Goal: Information Seeking & Learning: Understand process/instructions

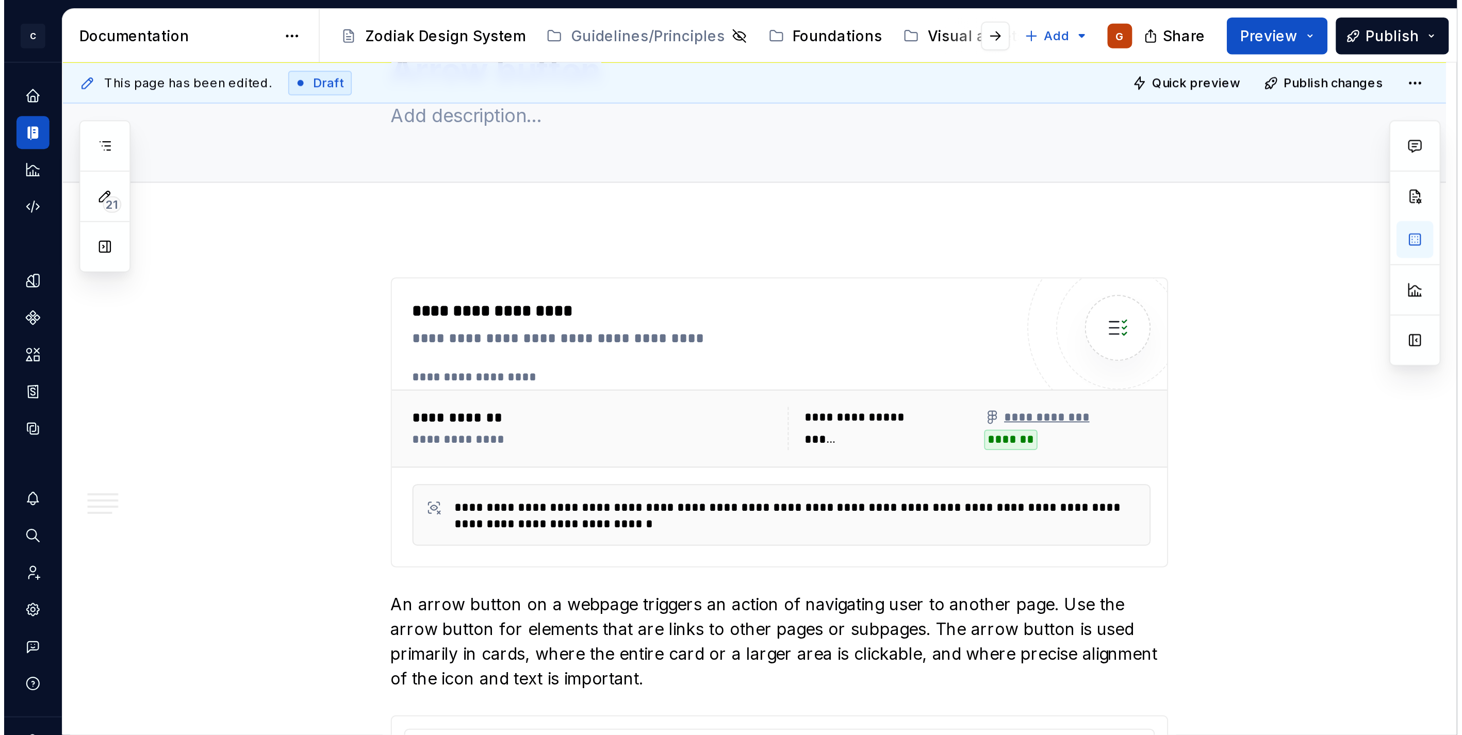
scroll to position [62, 0]
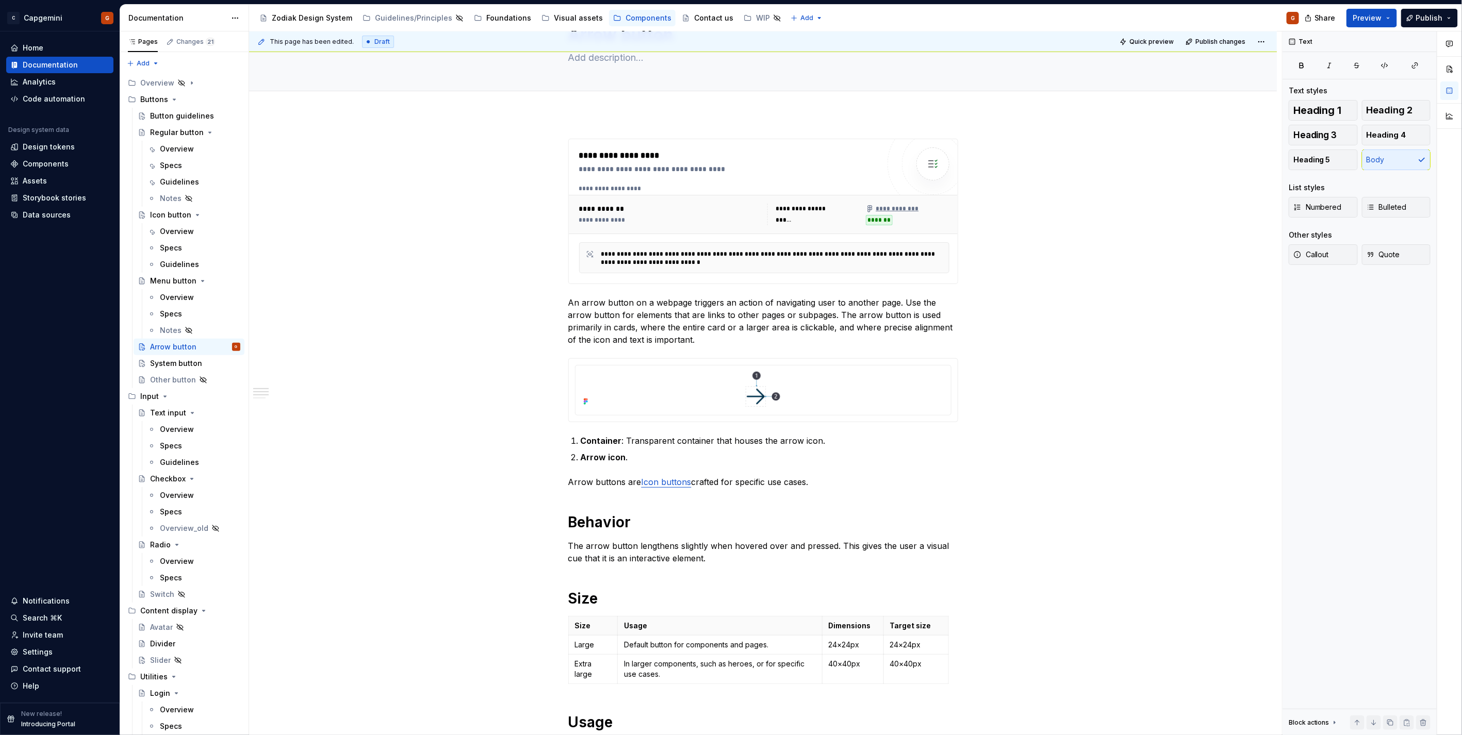
type textarea "*"
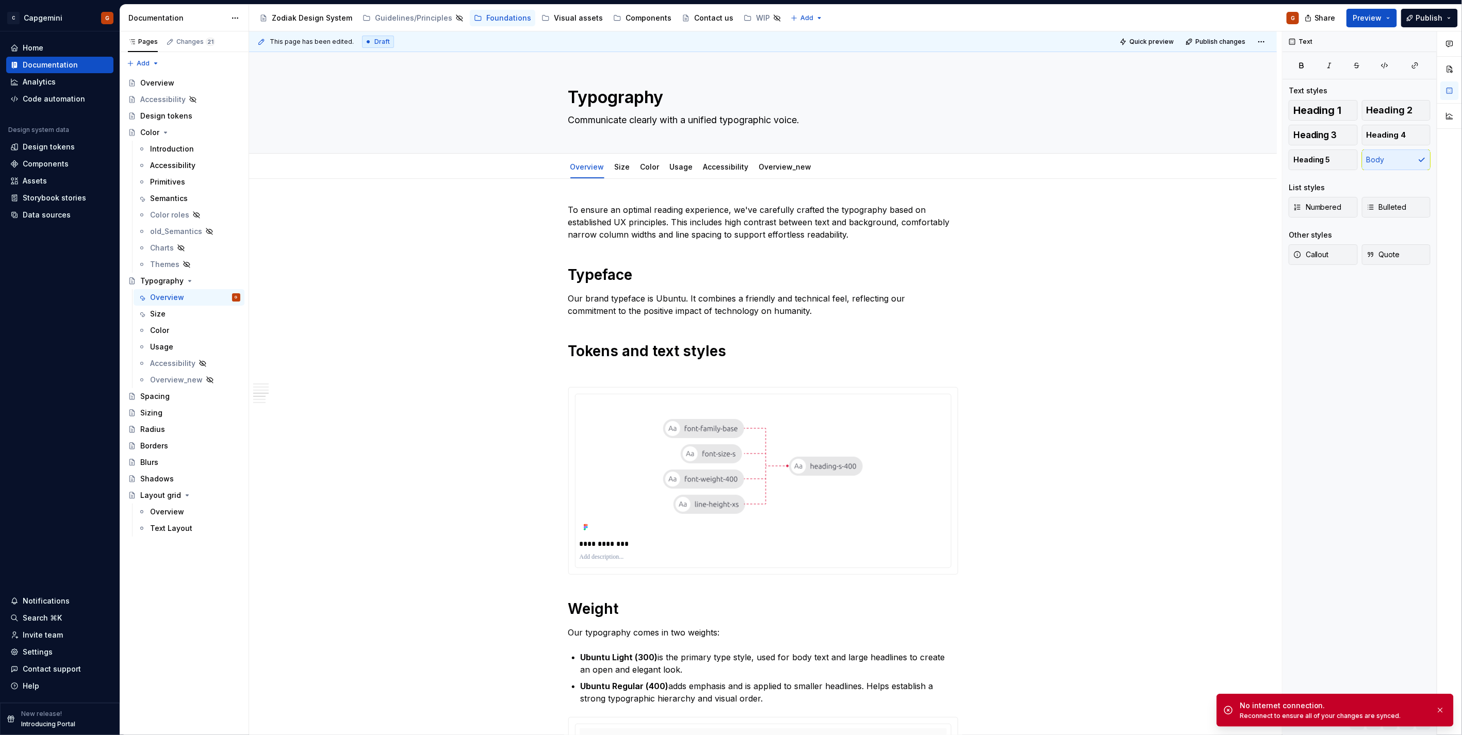
scroll to position [688, 0]
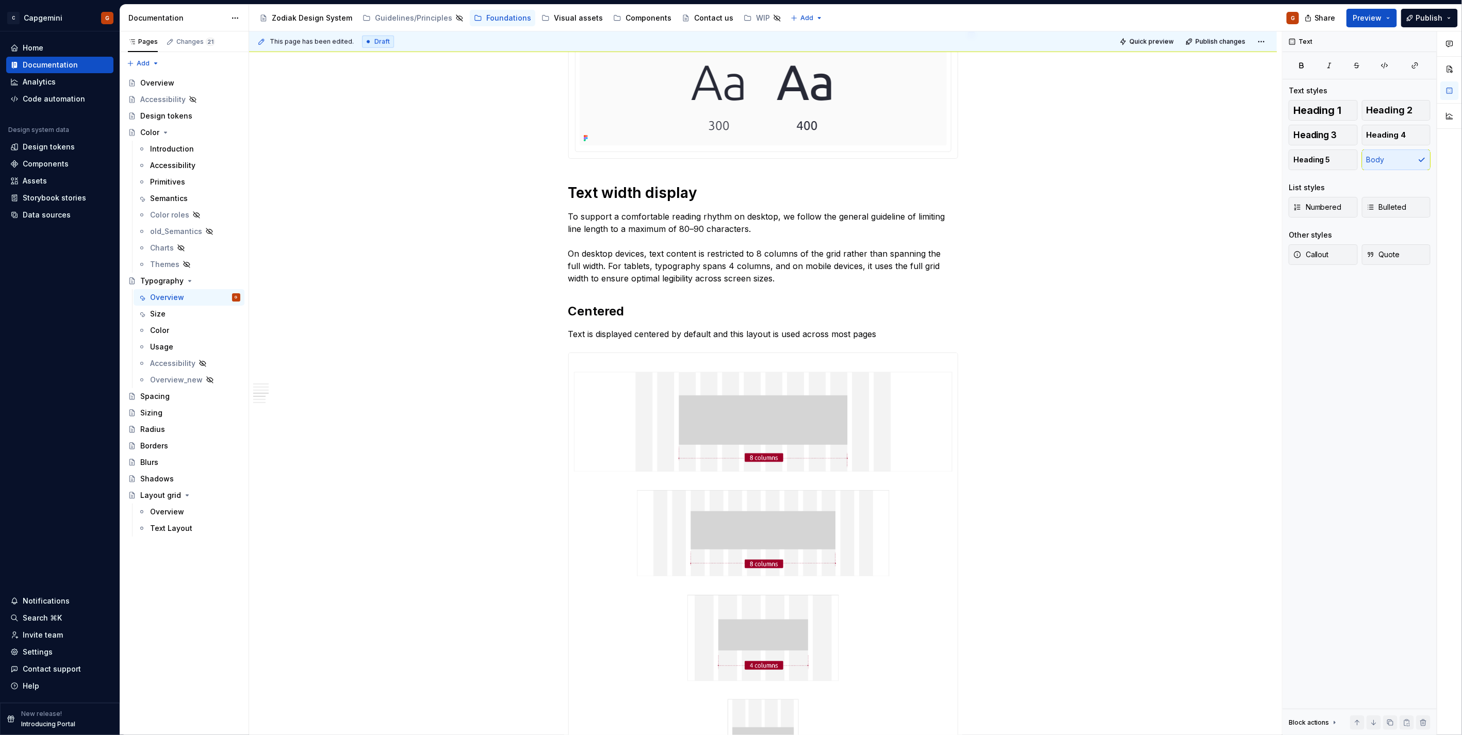
type textarea "*"
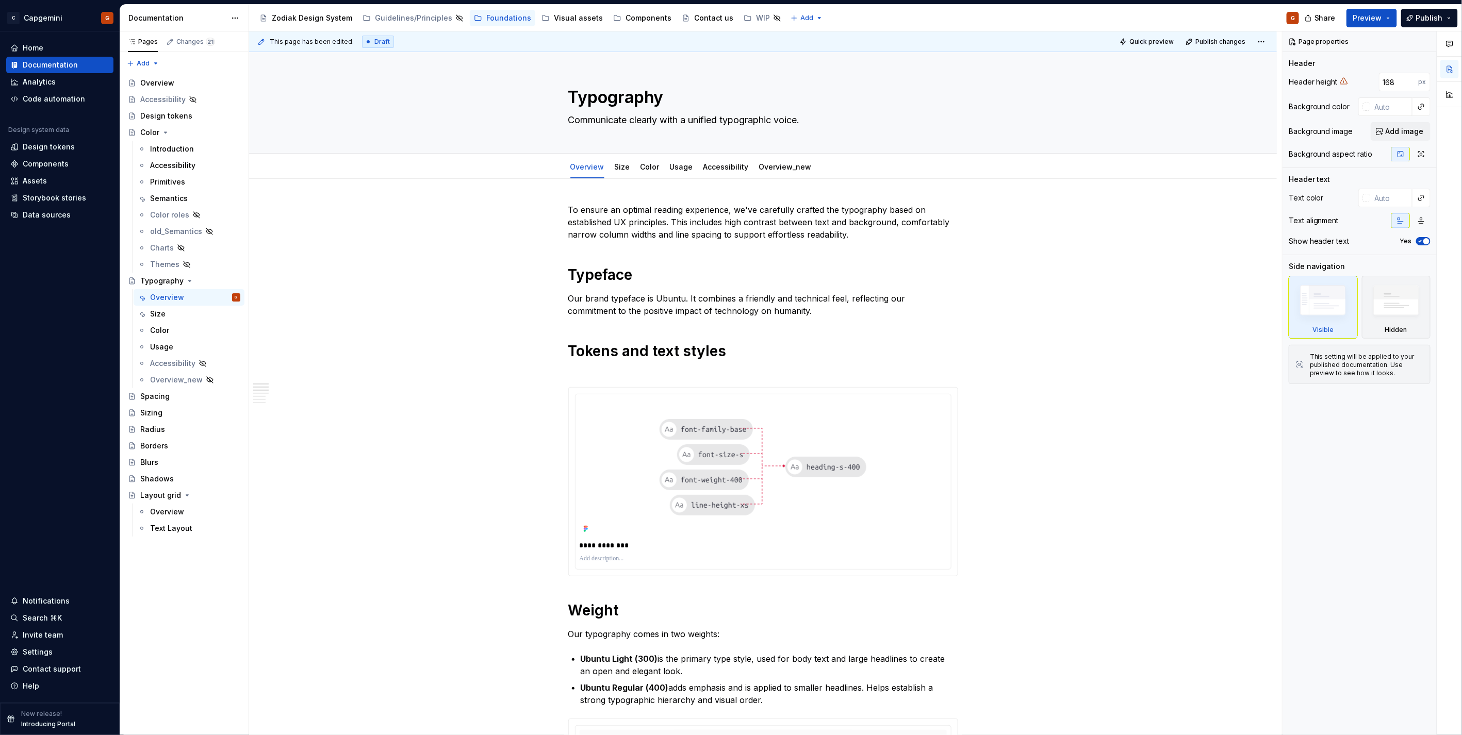
click at [1368, 27] on div "Share Preview Publish" at bounding box center [1384, 18] width 155 height 26
click at [1372, 19] on span "Preview" at bounding box center [1367, 18] width 29 height 10
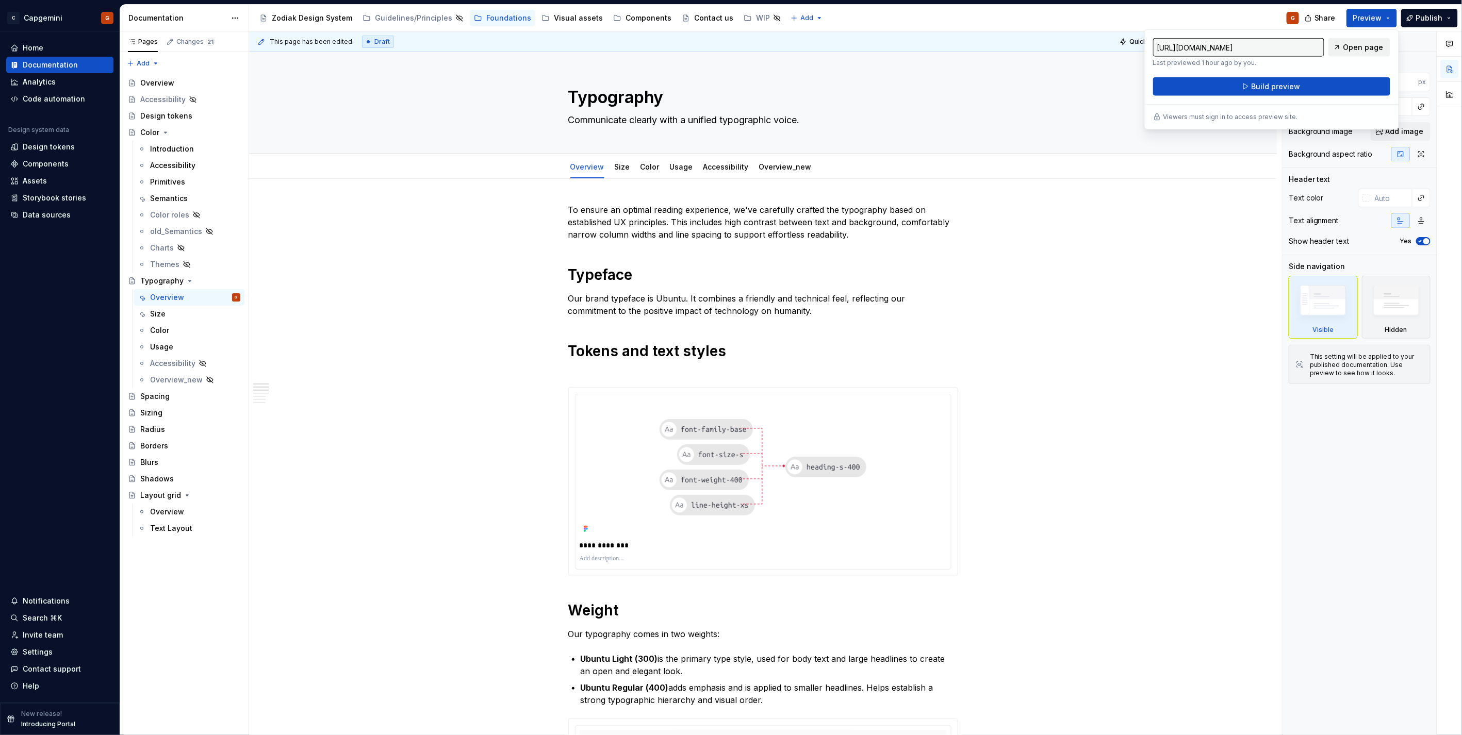
drag, startPoint x: 1372, startPoint y: 19, endPoint x: 1345, endPoint y: 41, distance: 35.6
click at [1345, 41] on link "Open page" at bounding box center [1360, 47] width 62 height 19
click at [645, 18] on div "Components" at bounding box center [649, 18] width 46 height 10
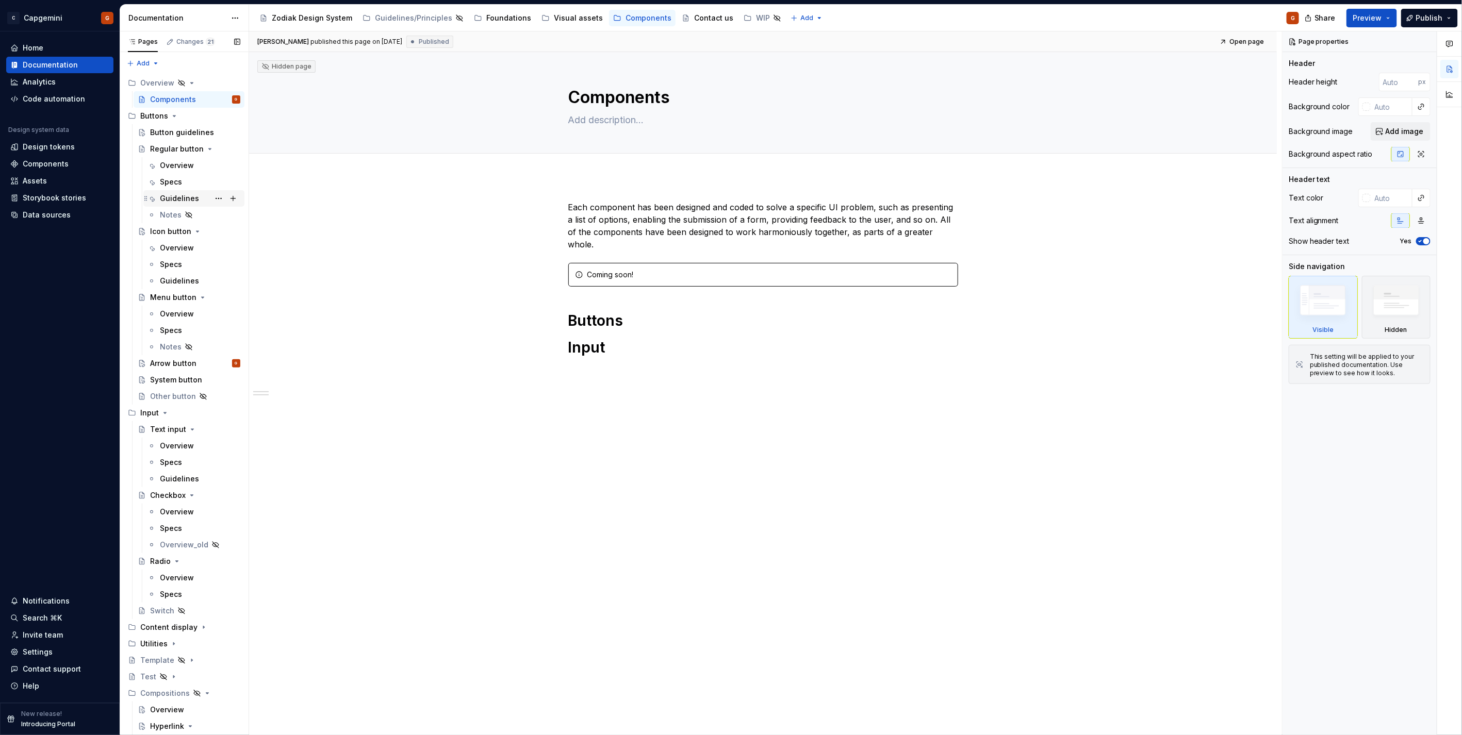
click at [177, 193] on div "Guidelines" at bounding box center [179, 198] width 39 height 10
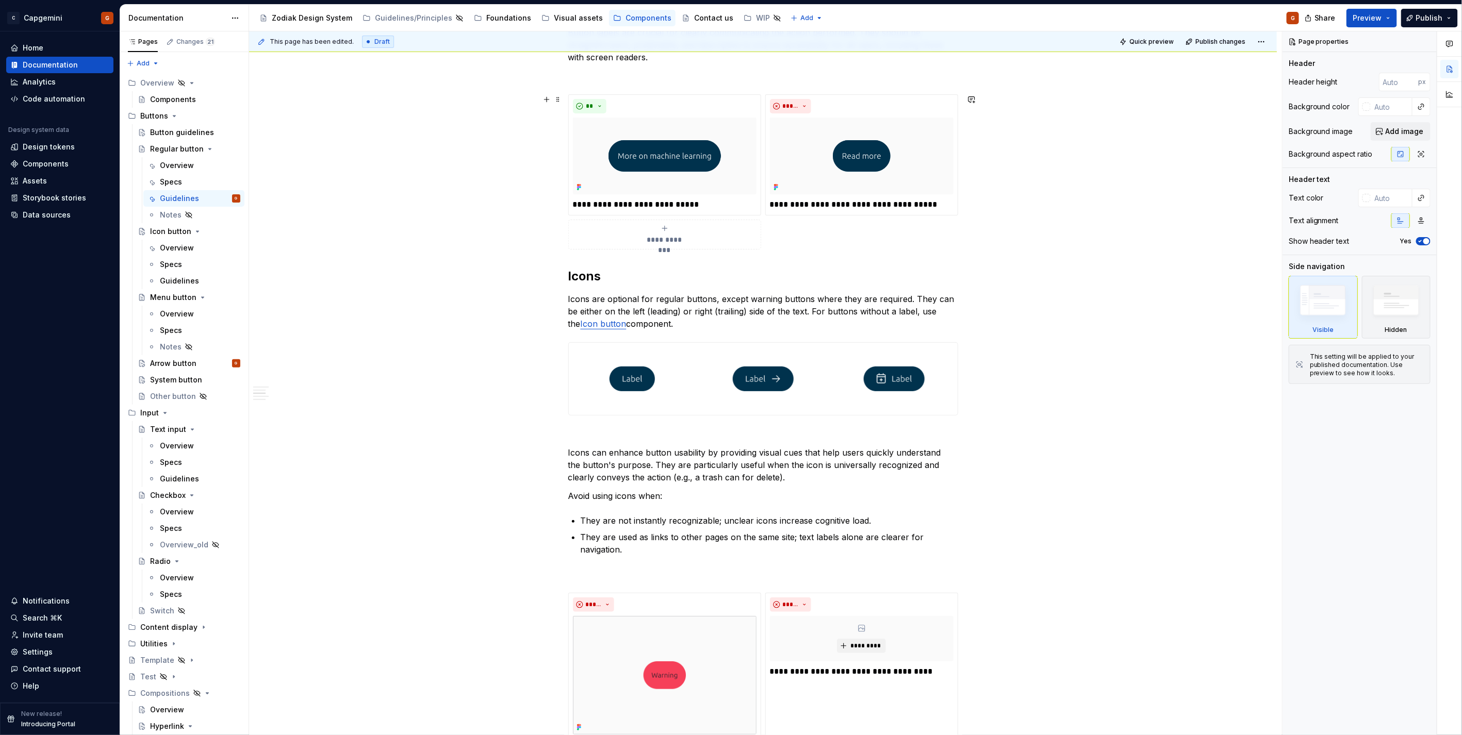
drag, startPoint x: 485, startPoint y: 205, endPoint x: 485, endPoint y: 210, distance: 5.7
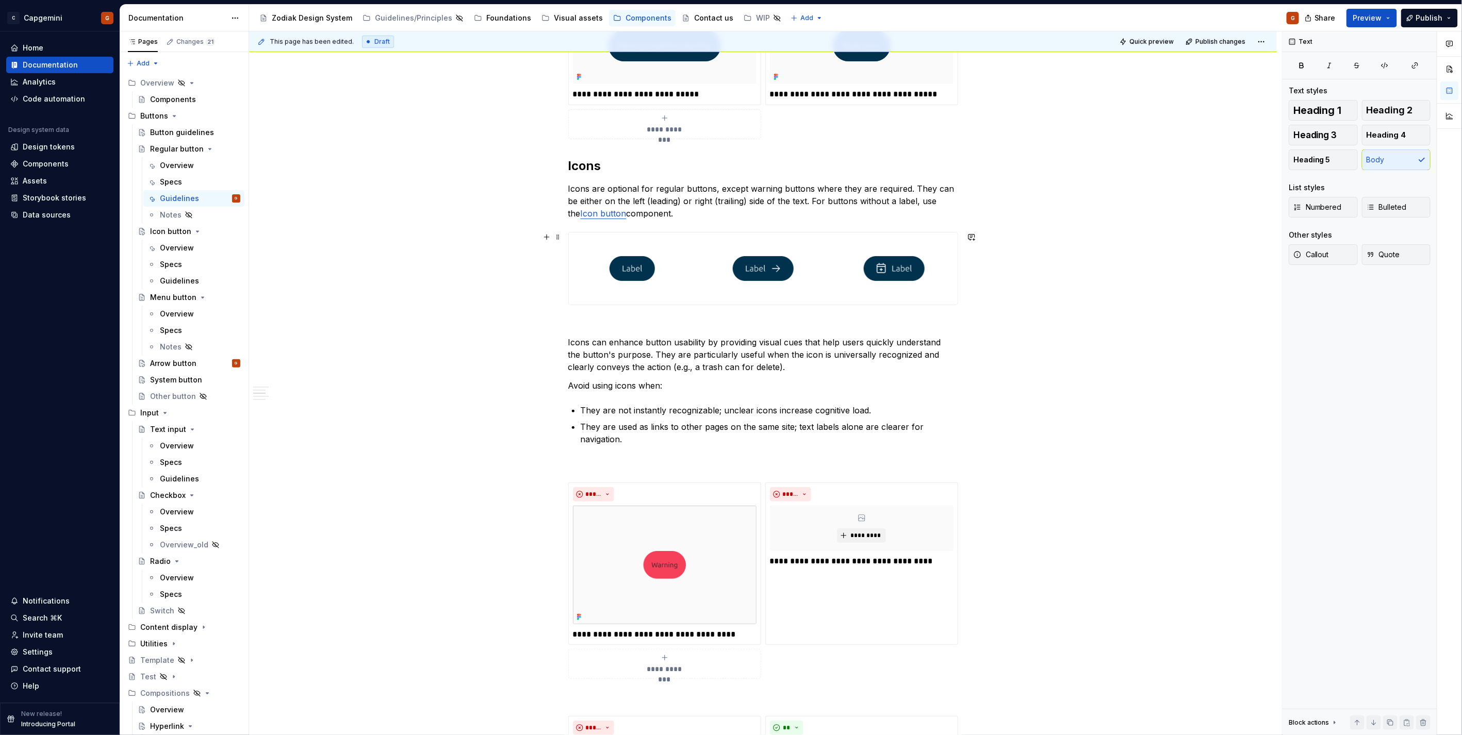
scroll to position [1097, 0]
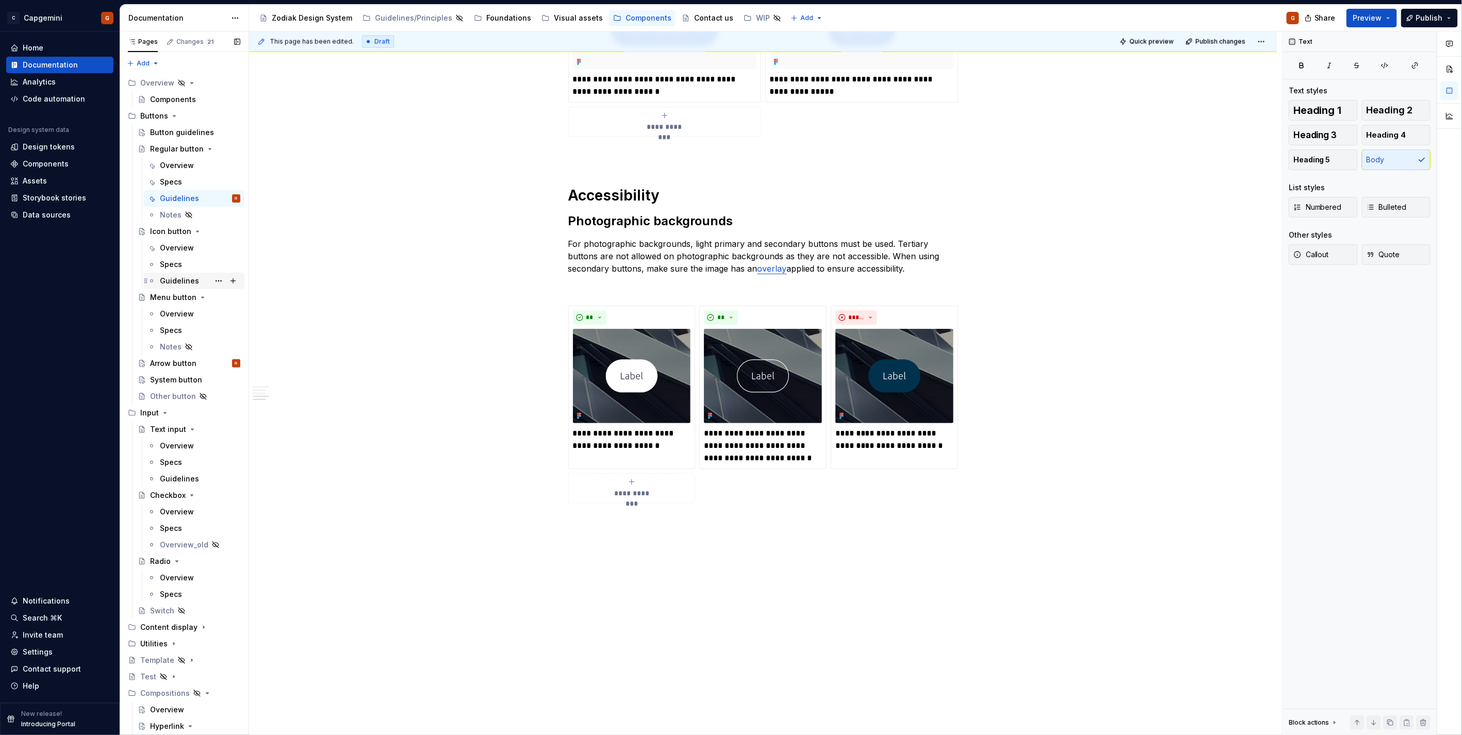
click at [166, 275] on div "Guidelines" at bounding box center [200, 281] width 80 height 14
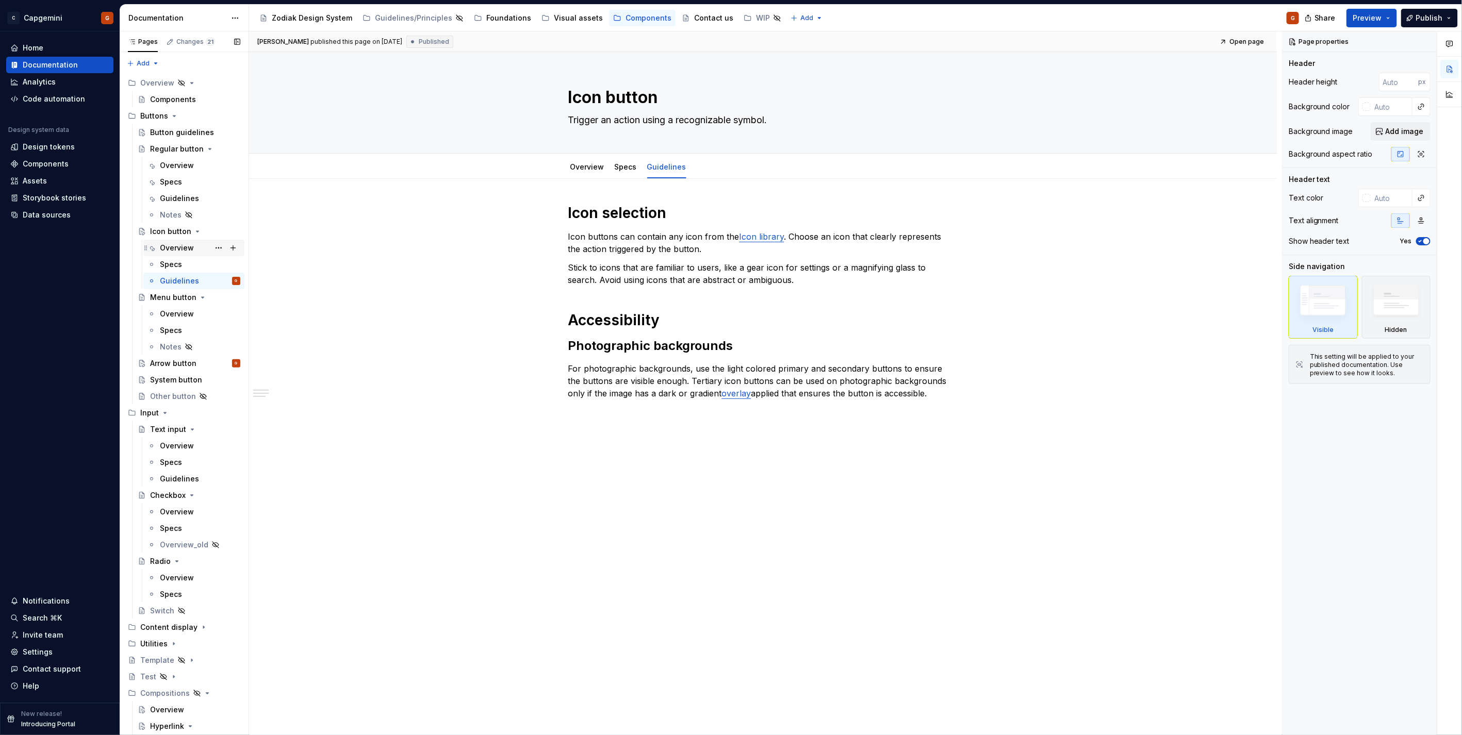
click at [161, 247] on div "Overview" at bounding box center [177, 248] width 34 height 10
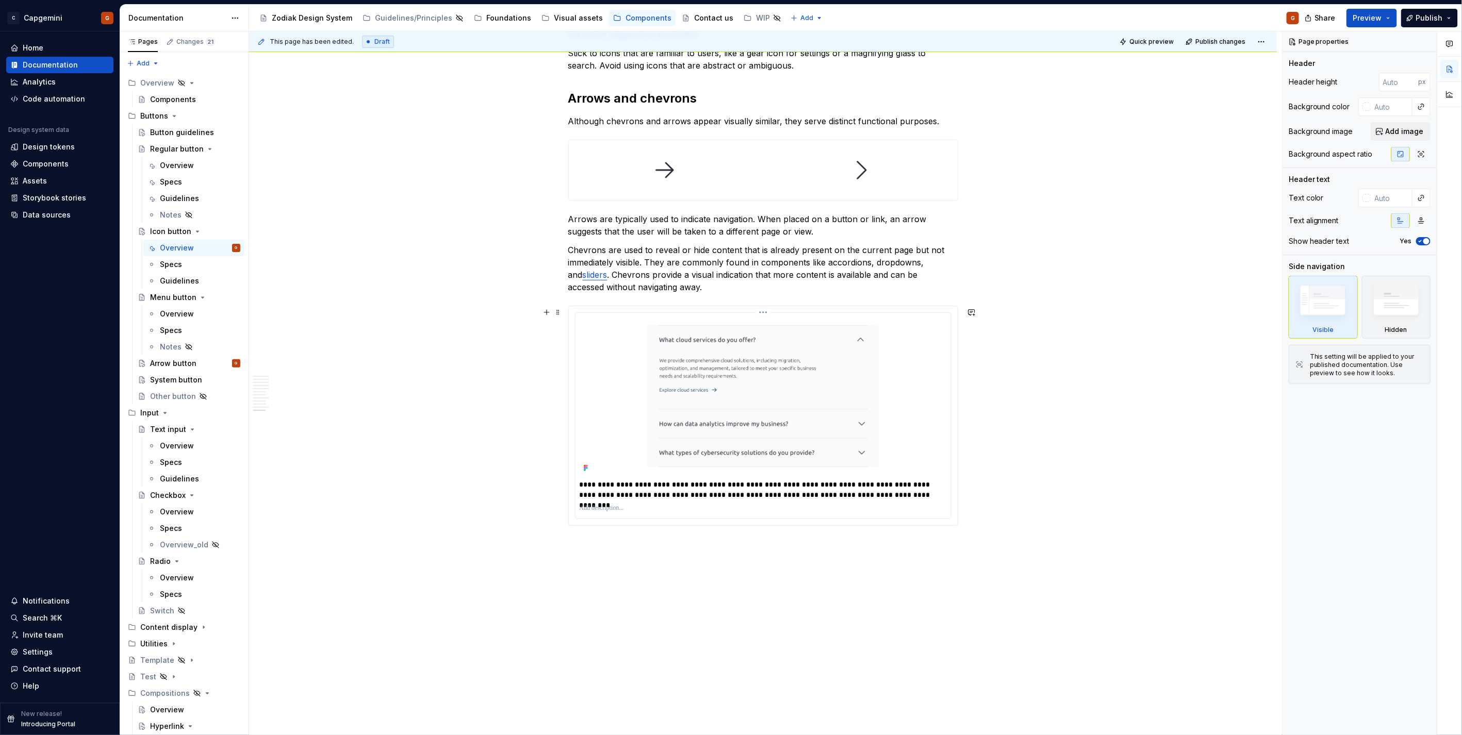
scroll to position [2919, 0]
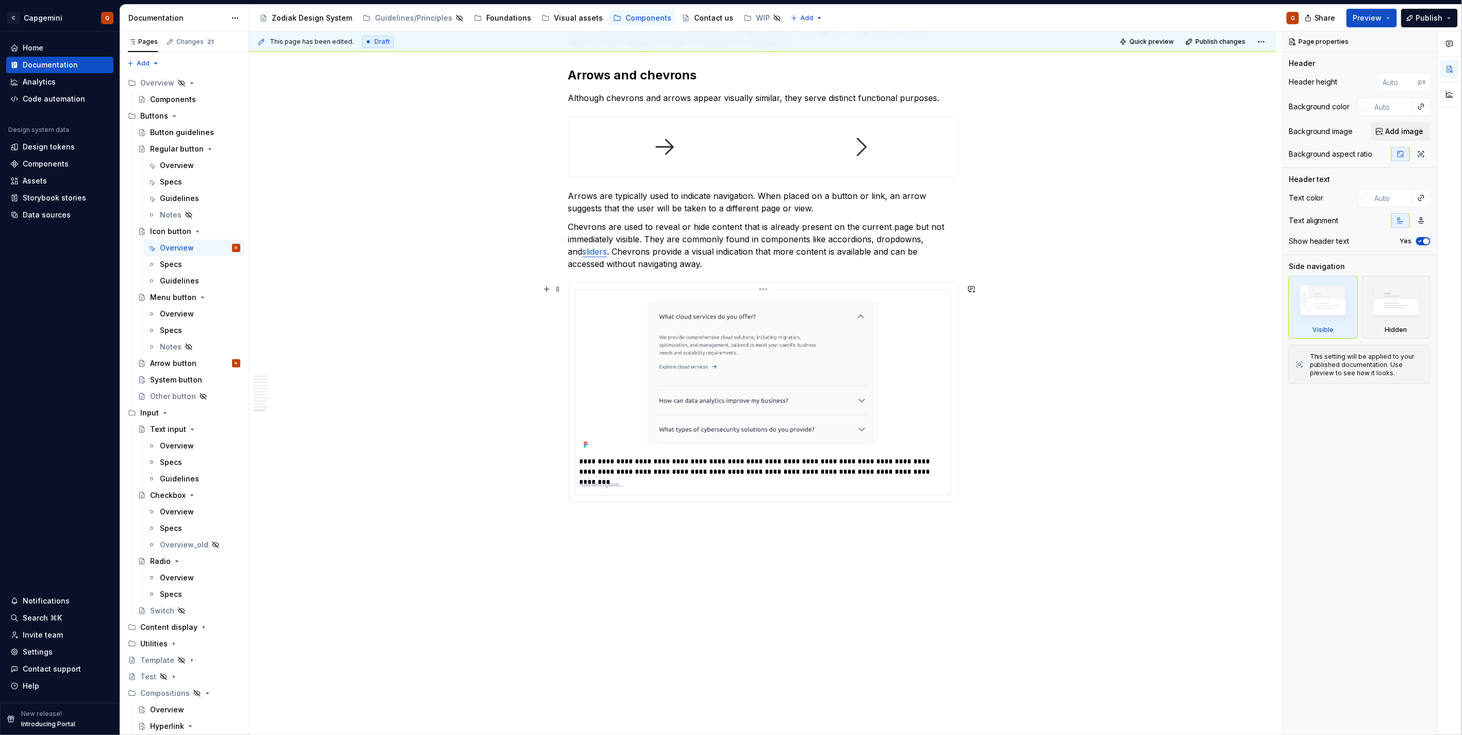
click at [750, 383] on img at bounding box center [762, 373] width 231 height 158
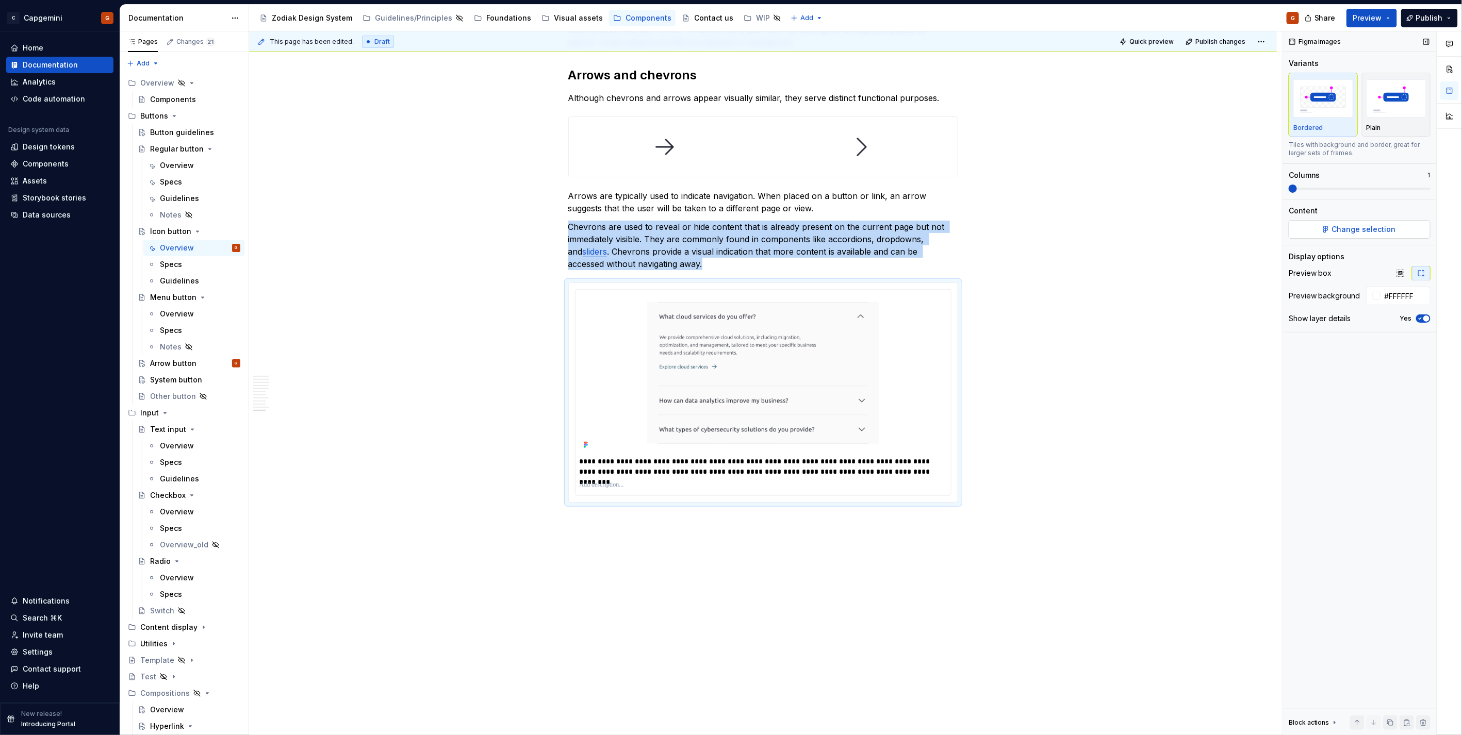
click at [1337, 228] on span "Change selection" at bounding box center [1364, 229] width 64 height 10
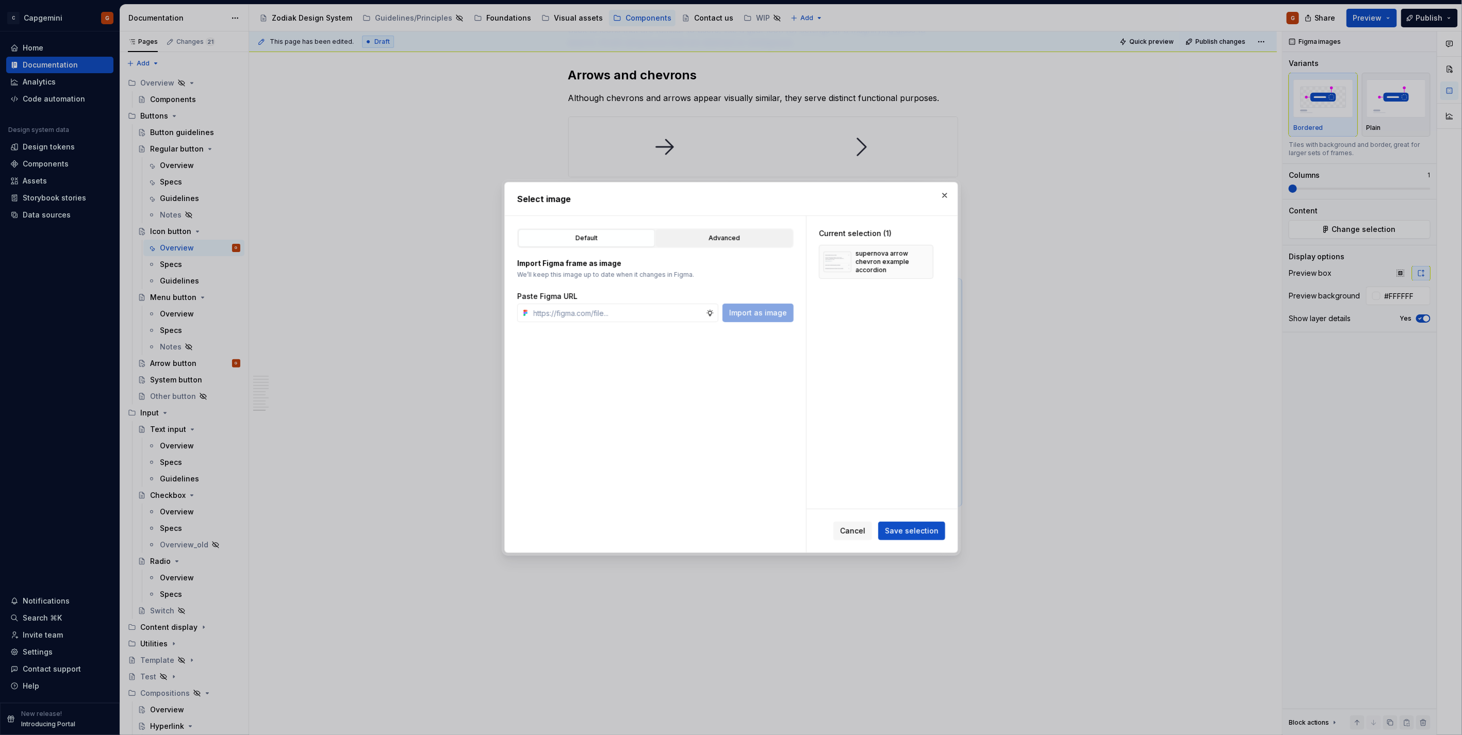
click at [685, 243] on div "Default Advanced Import Figma frame as image We’ll keep this image up to date w…" at bounding box center [655, 275] width 276 height 94
drag, startPoint x: 685, startPoint y: 243, endPoint x: 749, endPoint y: 242, distance: 64.0
click at [749, 242] on div "Advanced" at bounding box center [724, 238] width 129 height 10
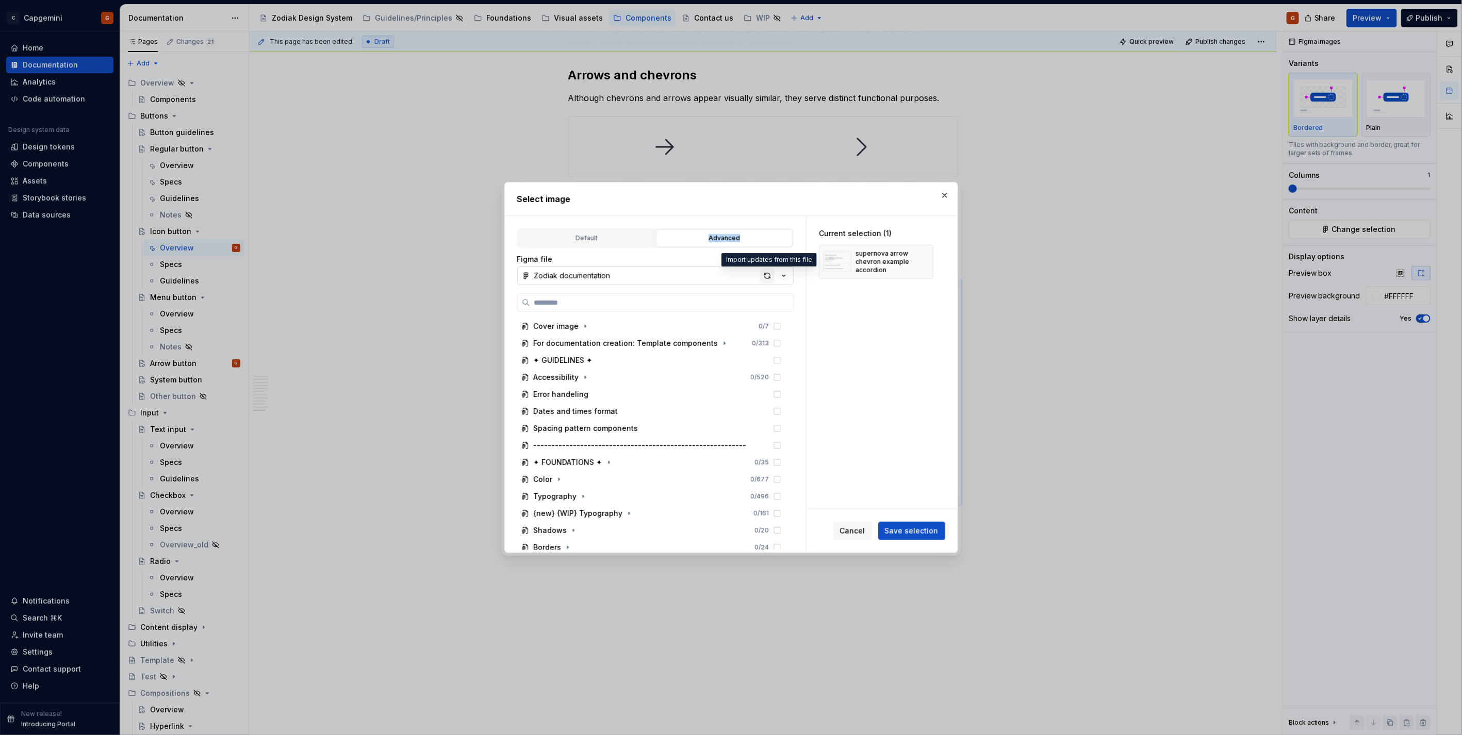
click at [764, 283] on span "button" at bounding box center [767, 276] width 14 height 14
click at [764, 277] on div "Select image Default Advanced Import Figma frame as image We’ll keep this image…" at bounding box center [731, 367] width 1462 height 735
click at [764, 277] on div "button" at bounding box center [767, 276] width 14 height 14
click at [944, 193] on button "button" at bounding box center [945, 195] width 14 height 14
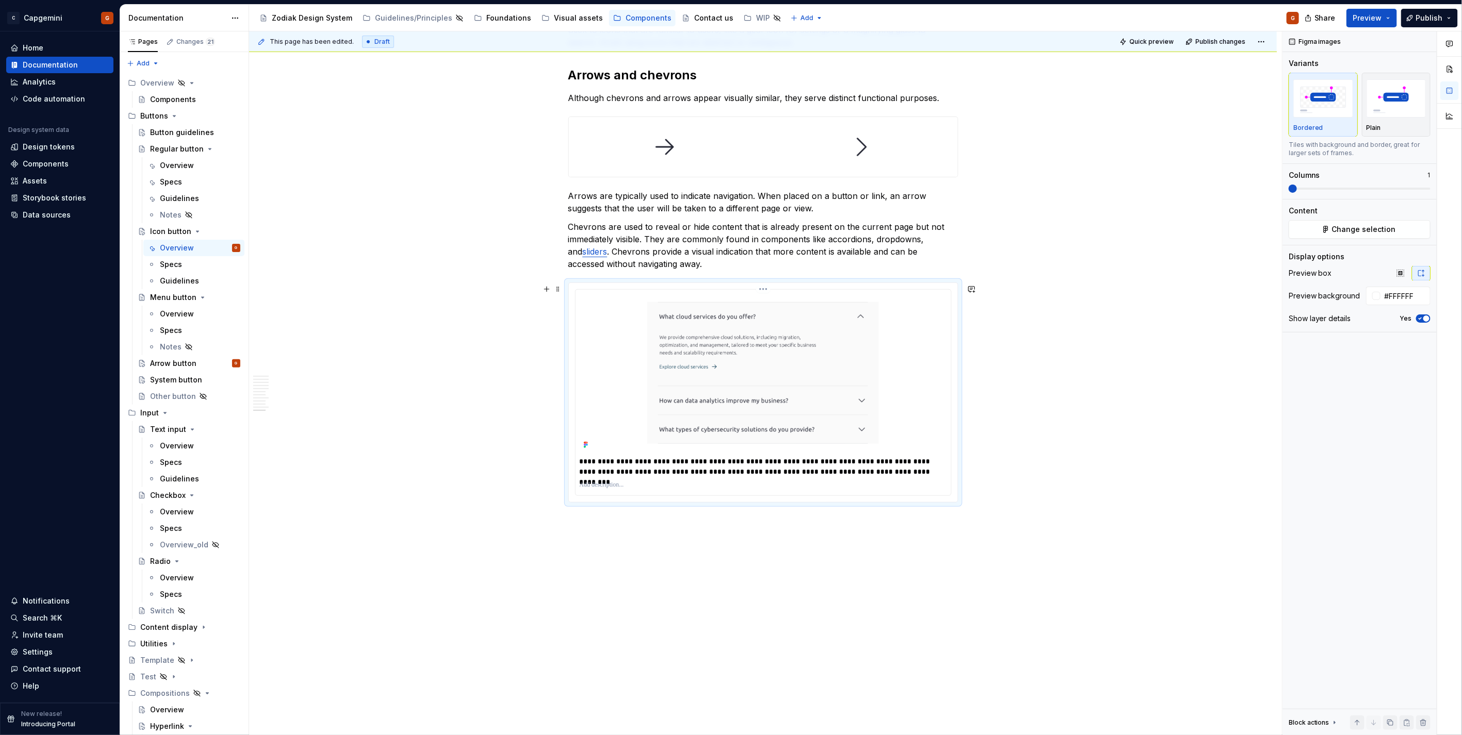
click at [929, 347] on div at bounding box center [763, 373] width 367 height 158
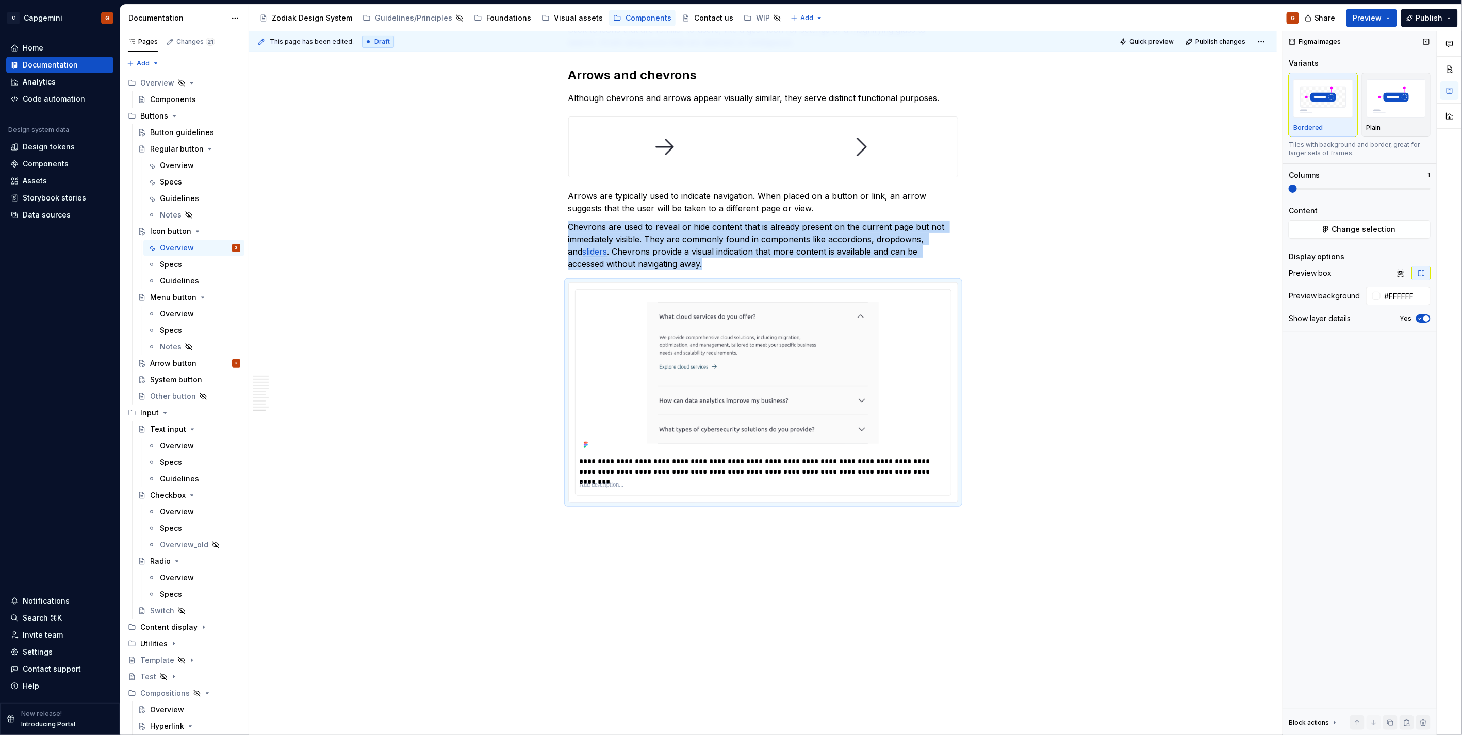
click at [1392, 219] on div "Content Change selection" at bounding box center [1360, 222] width 142 height 33
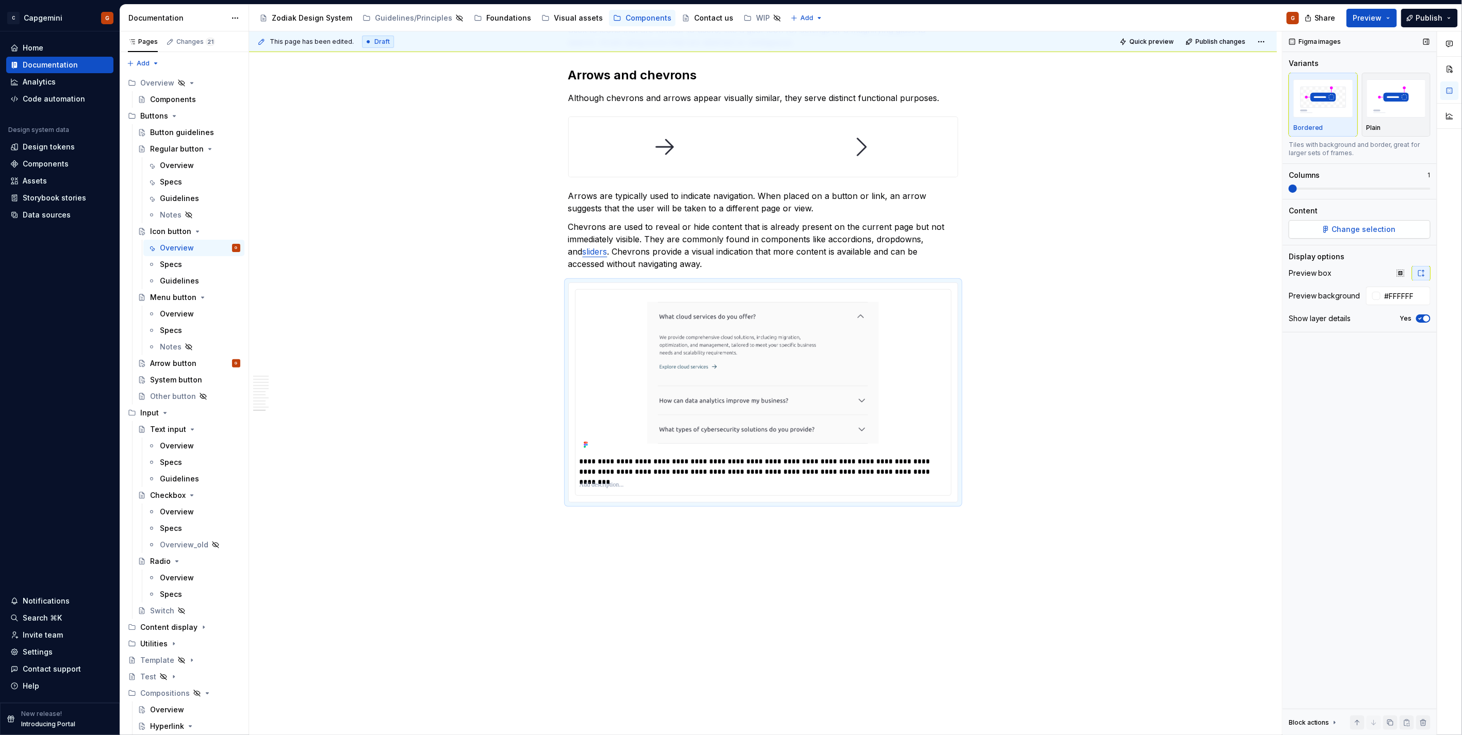
click at [1391, 232] on span "Change selection" at bounding box center [1364, 229] width 64 height 10
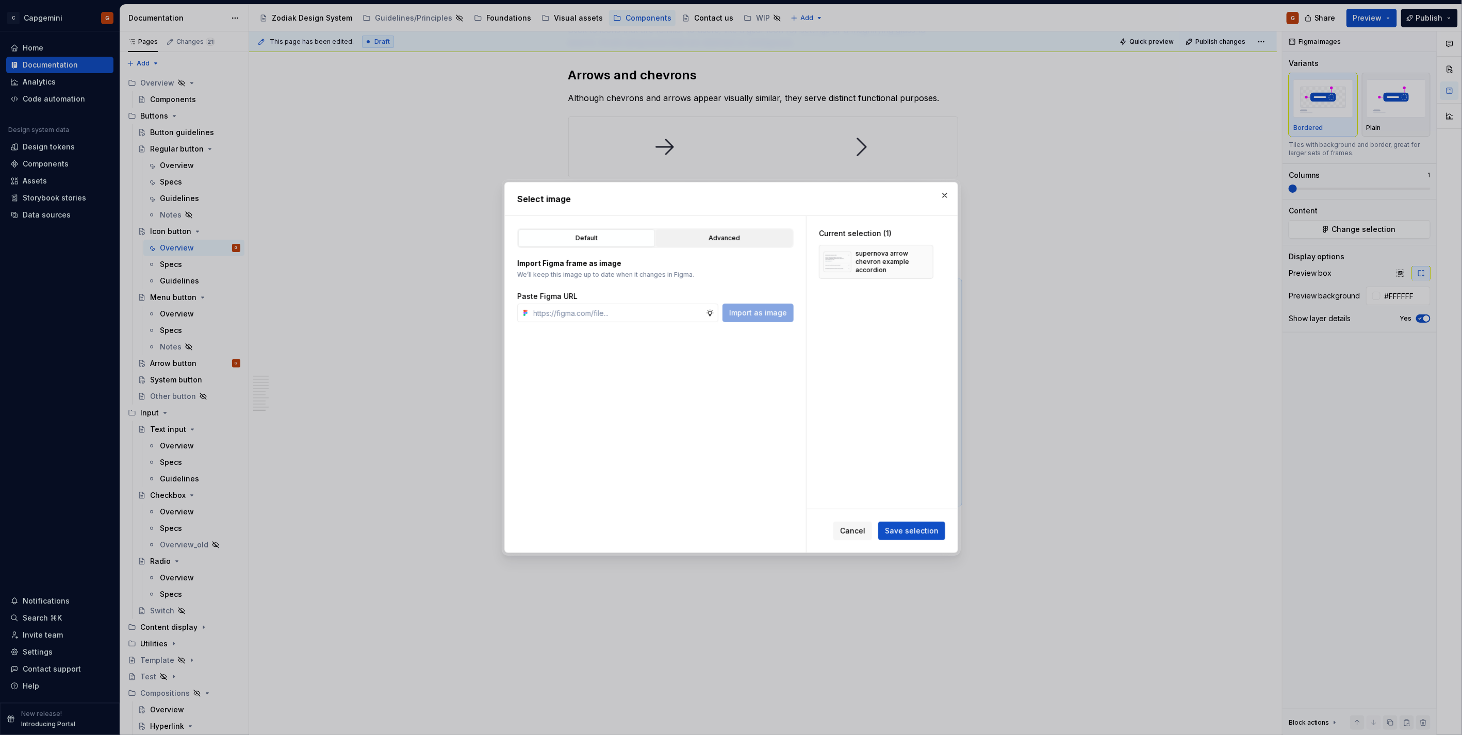
click at [732, 243] on div "Advanced" at bounding box center [724, 238] width 129 height 10
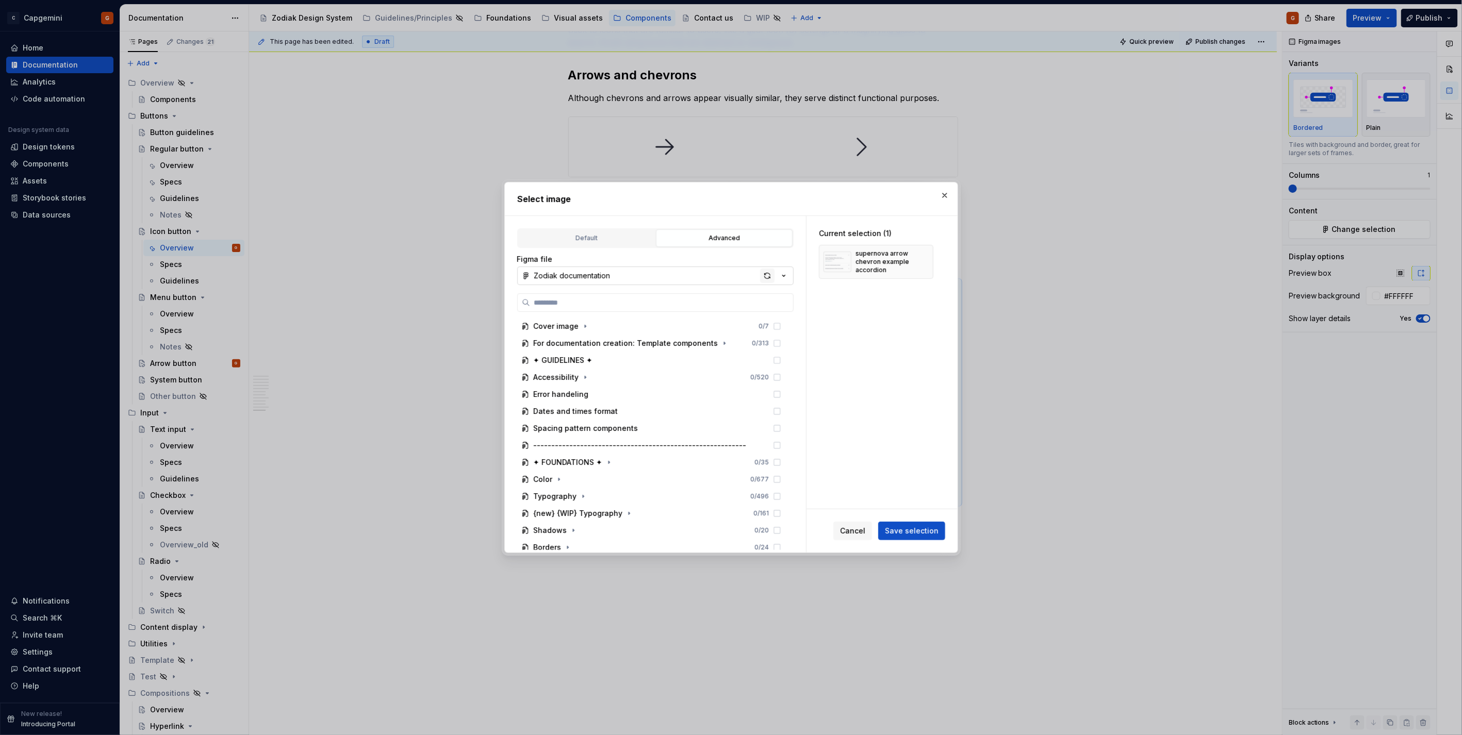
click at [766, 276] on div "button" at bounding box center [767, 276] width 14 height 14
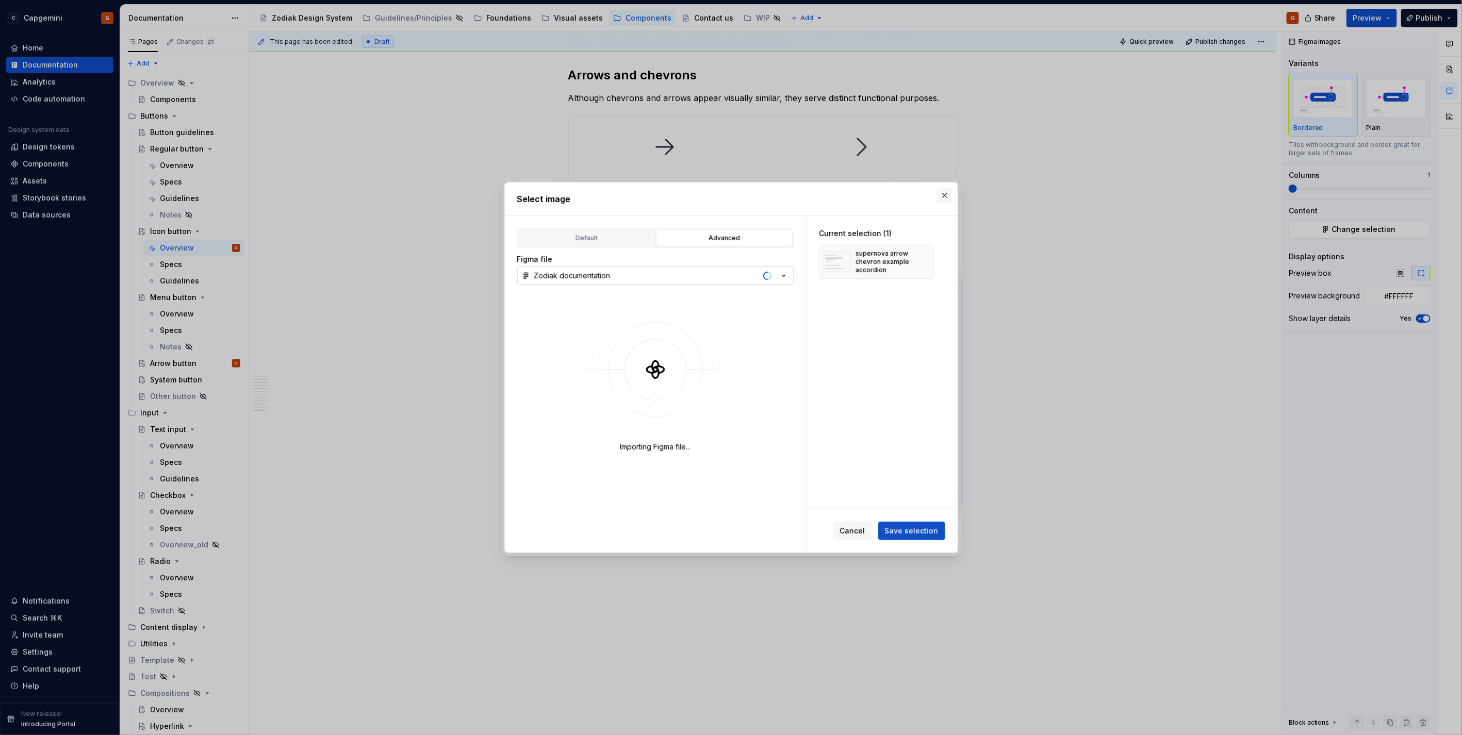
click at [946, 192] on button "button" at bounding box center [945, 195] width 14 height 14
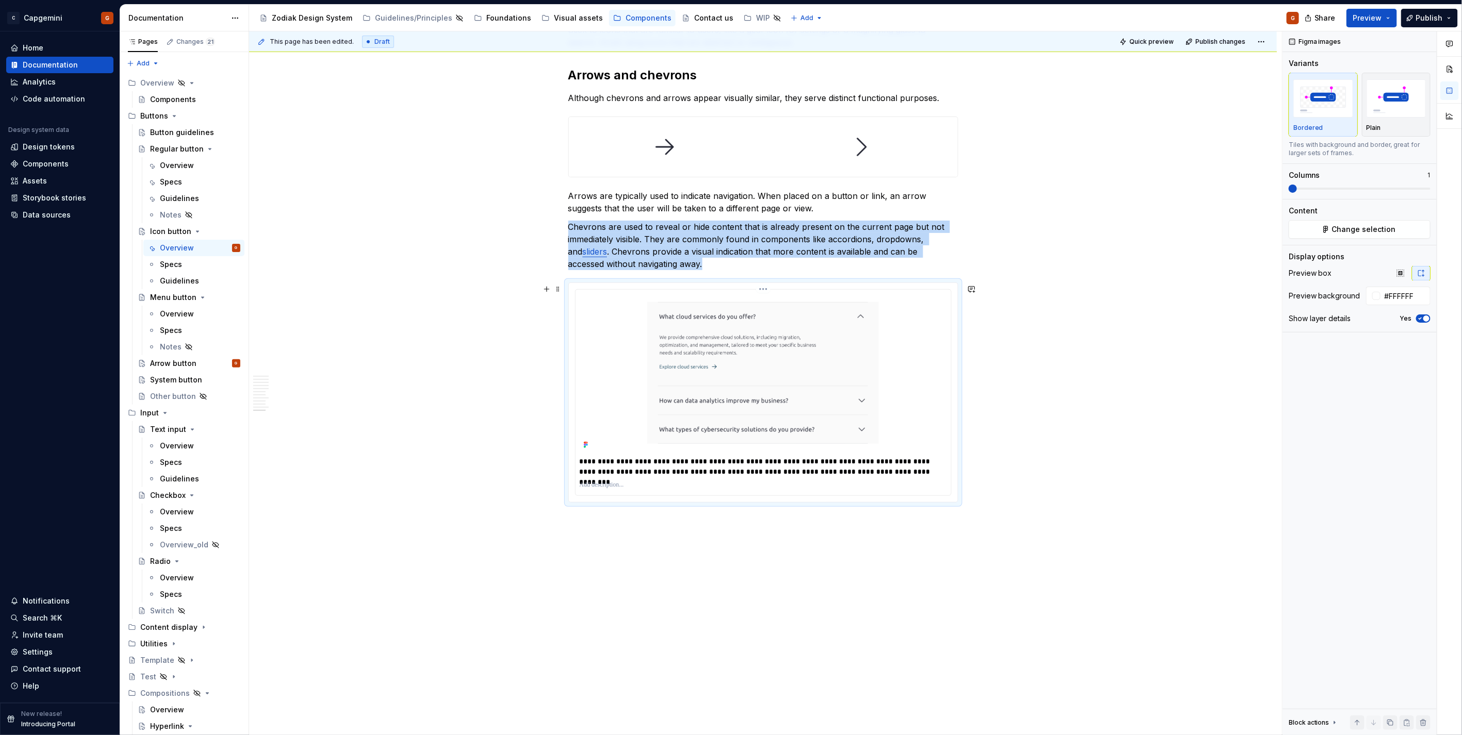
click at [697, 321] on img at bounding box center [762, 373] width 231 height 158
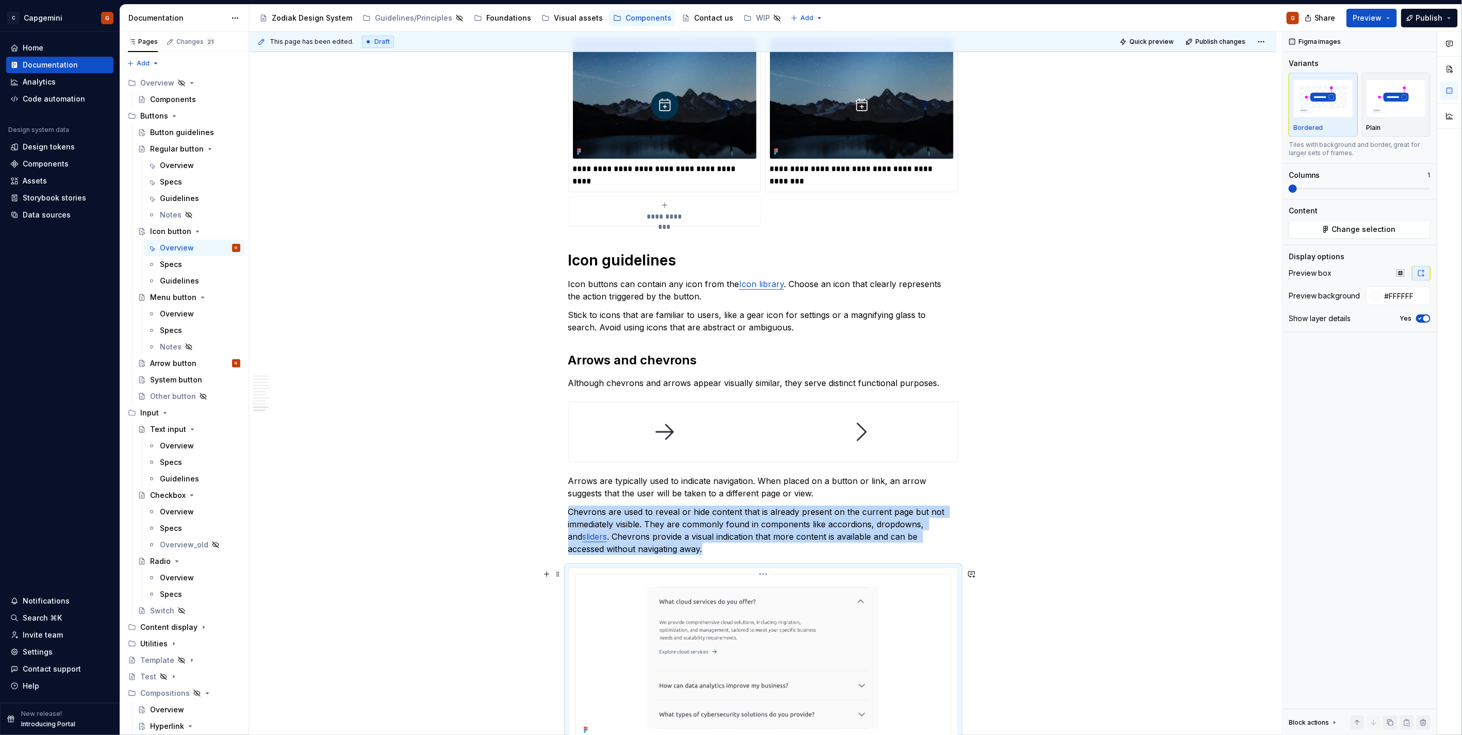
scroll to position [2861, 0]
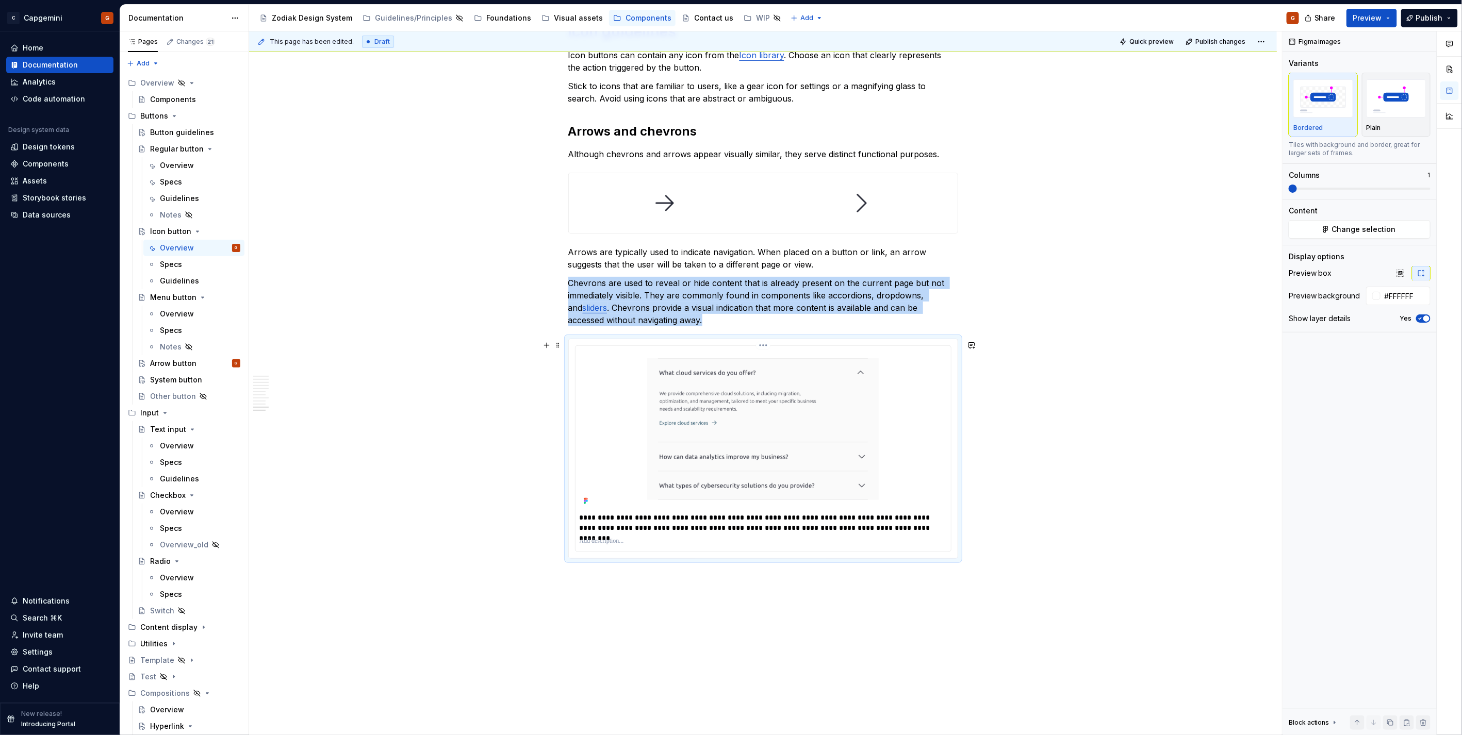
drag, startPoint x: 873, startPoint y: 437, endPoint x: 900, endPoint y: 428, distance: 28.7
click at [873, 437] on img at bounding box center [762, 429] width 231 height 158
click at [1375, 230] on span "Change selection" at bounding box center [1364, 229] width 64 height 10
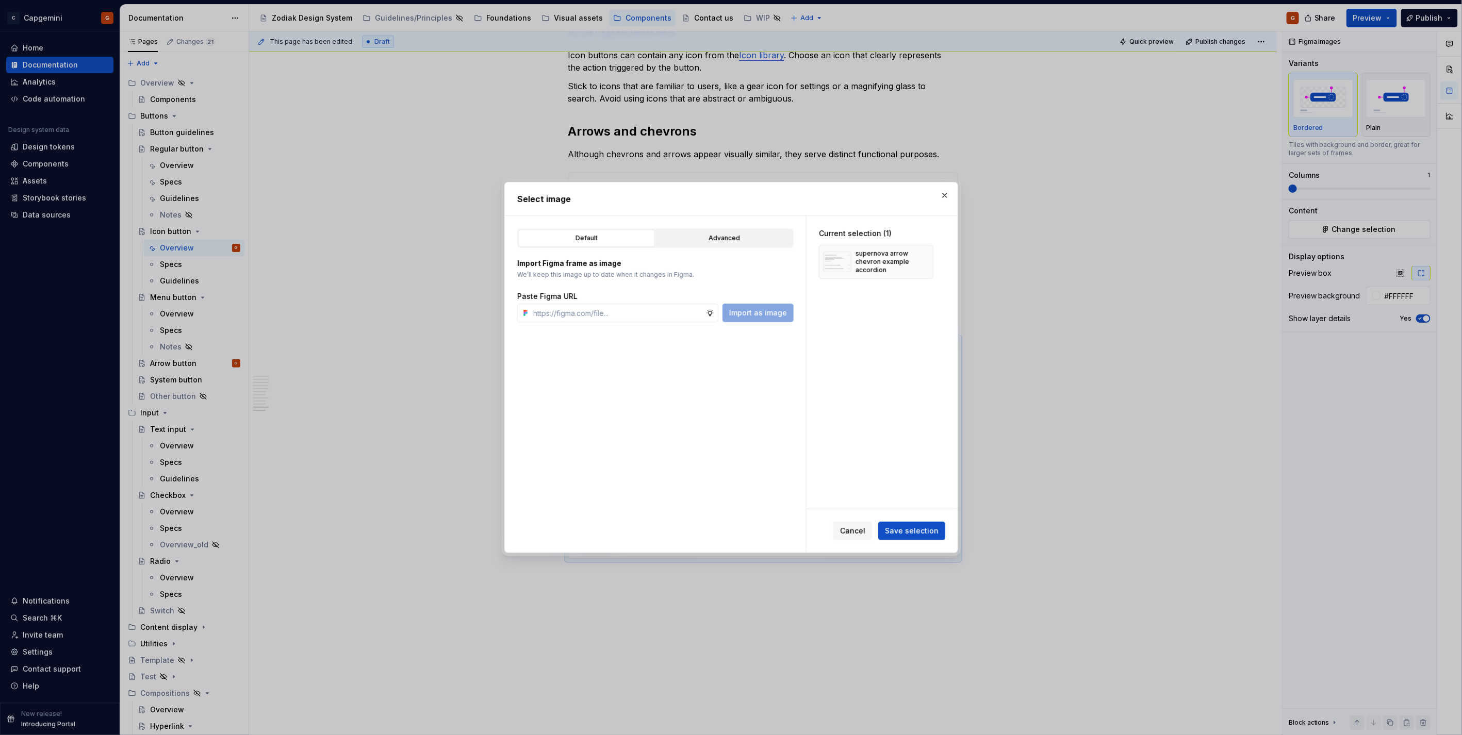
click at [739, 239] on div "Advanced" at bounding box center [724, 238] width 129 height 10
type textarea "*"
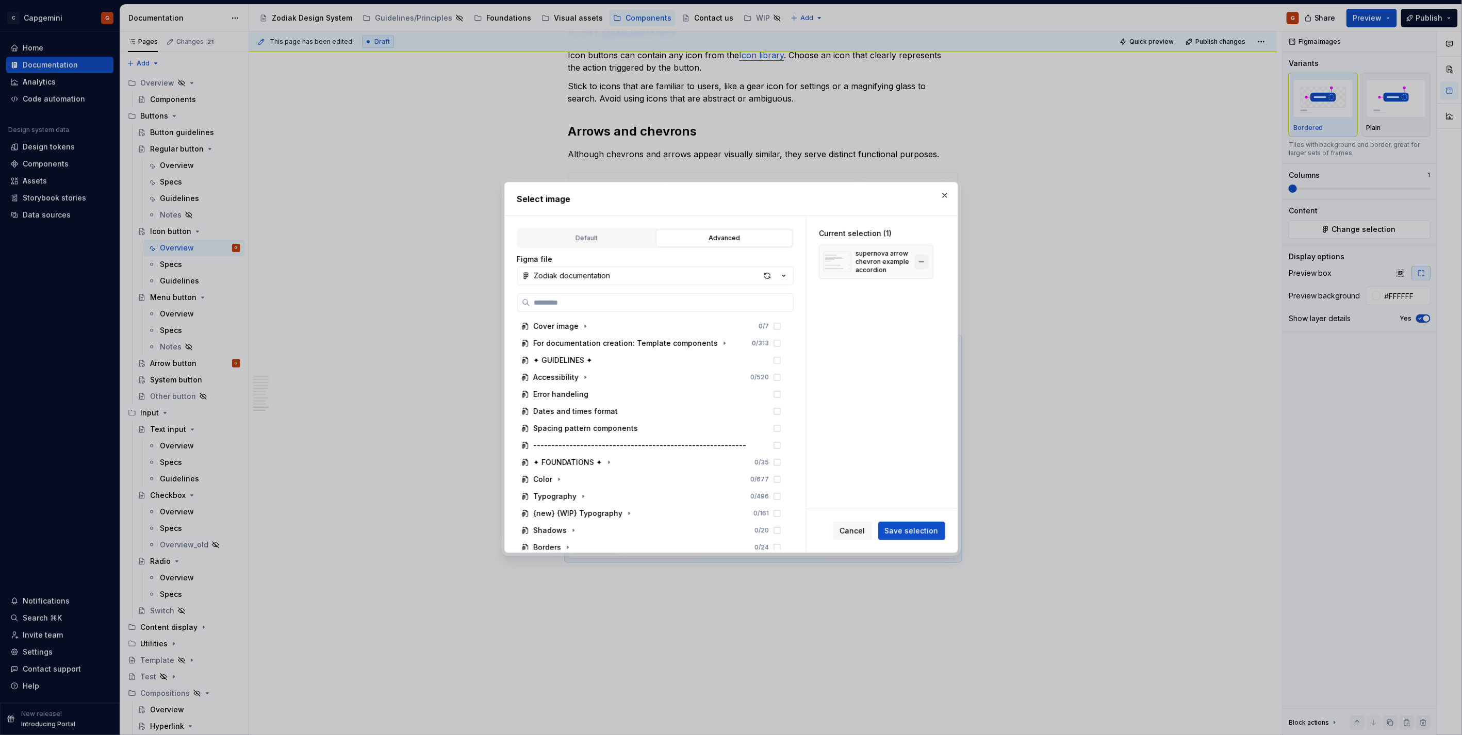
click at [922, 260] on button "button" at bounding box center [921, 262] width 14 height 14
click at [620, 306] on input "search" at bounding box center [661, 303] width 263 height 10
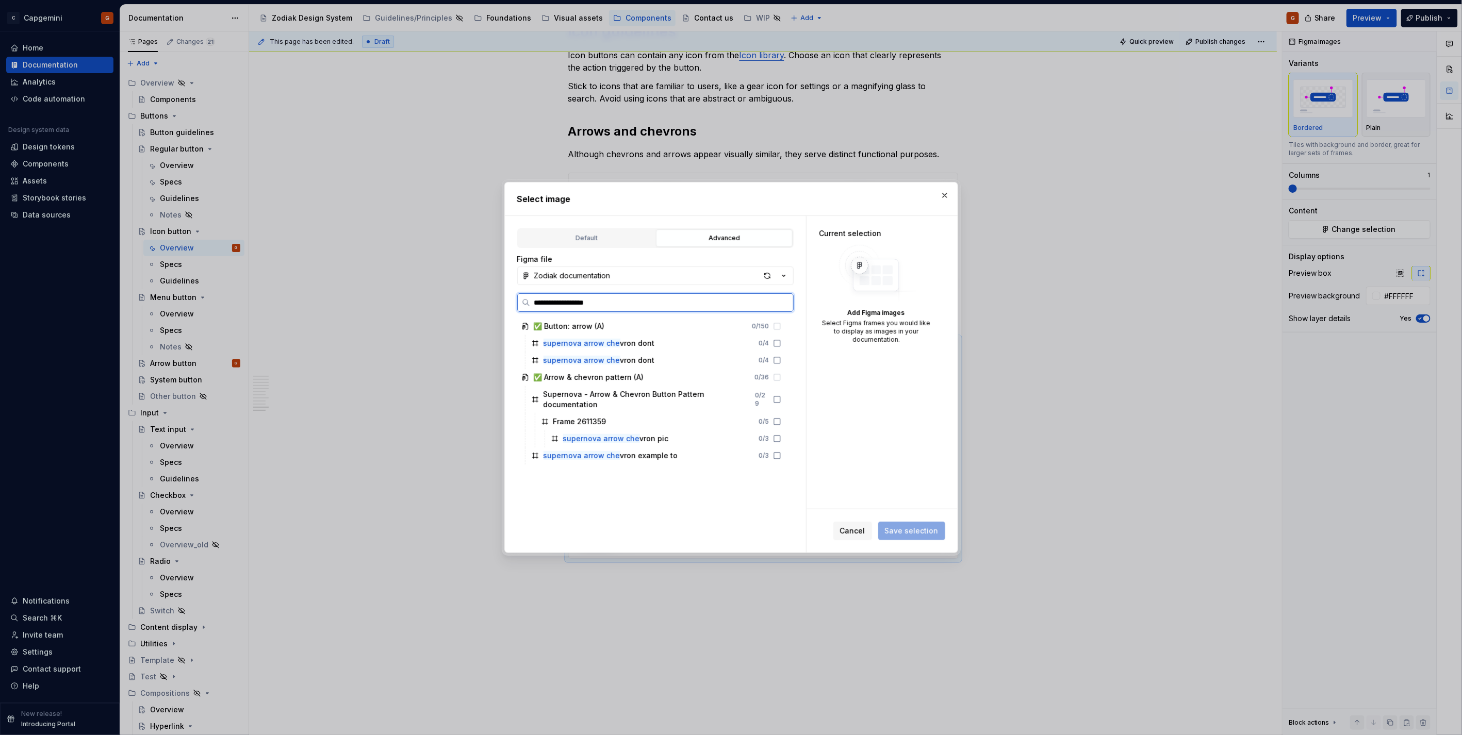
click at [621, 304] on input "**********" at bounding box center [661, 303] width 263 height 10
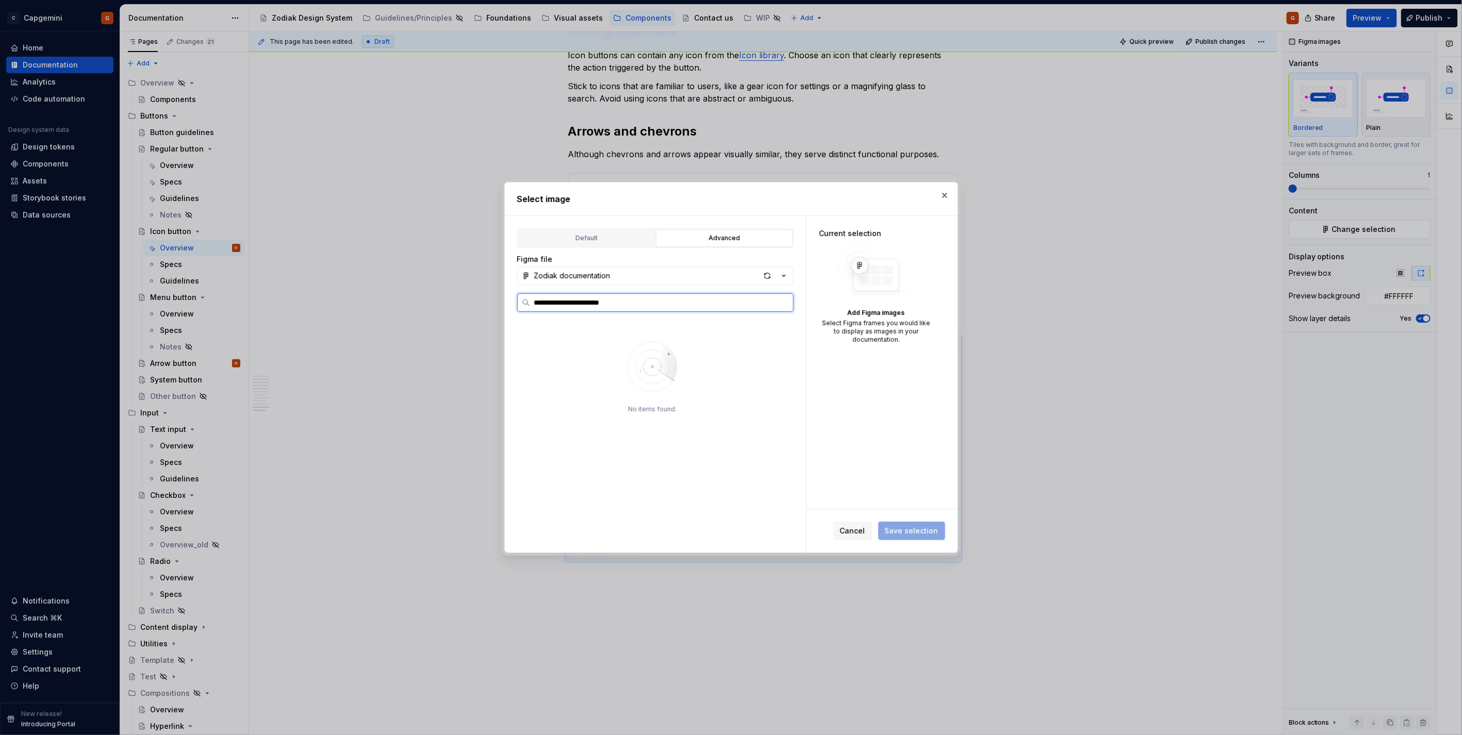
type input "*"
type input "**********"
click at [951, 193] on button "button" at bounding box center [945, 195] width 14 height 14
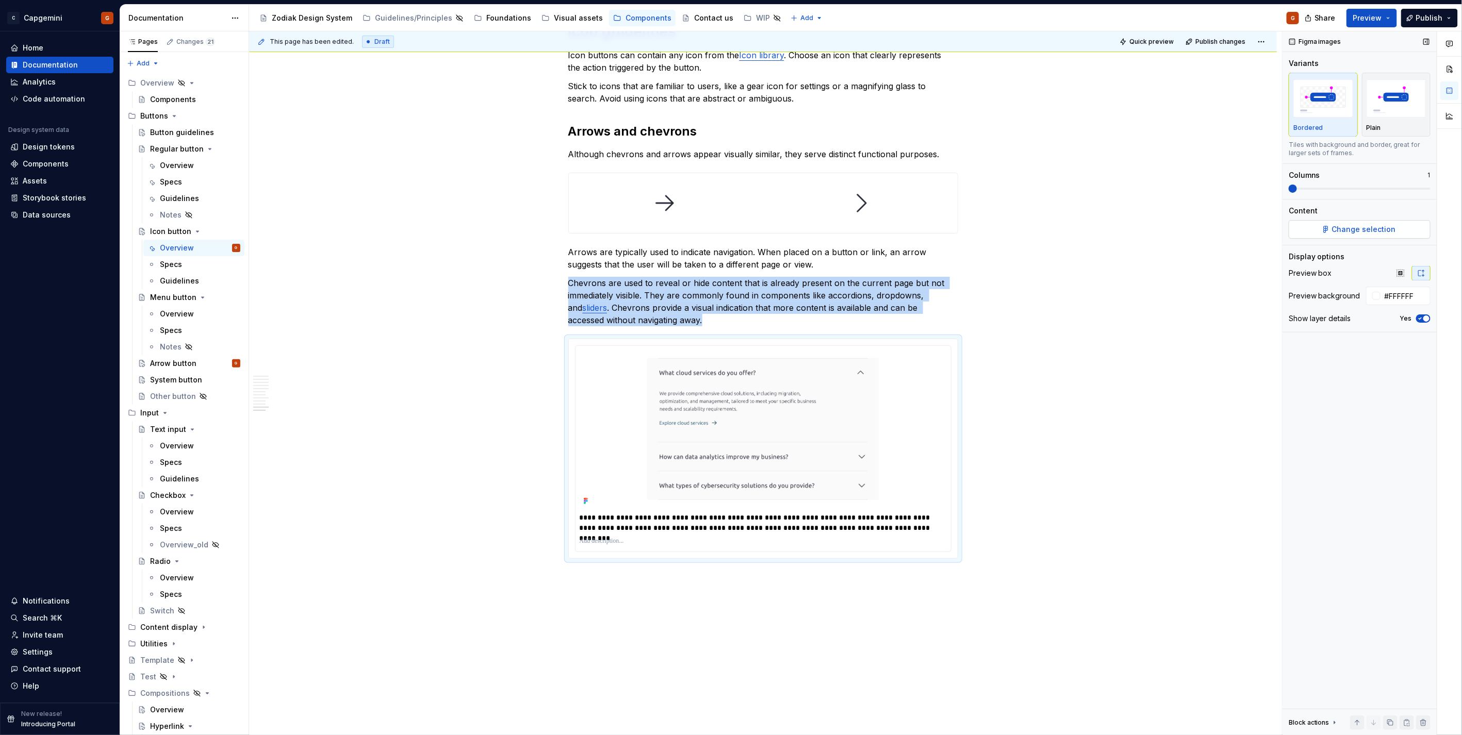
click at [1332, 220] on button "Change selection" at bounding box center [1360, 229] width 142 height 19
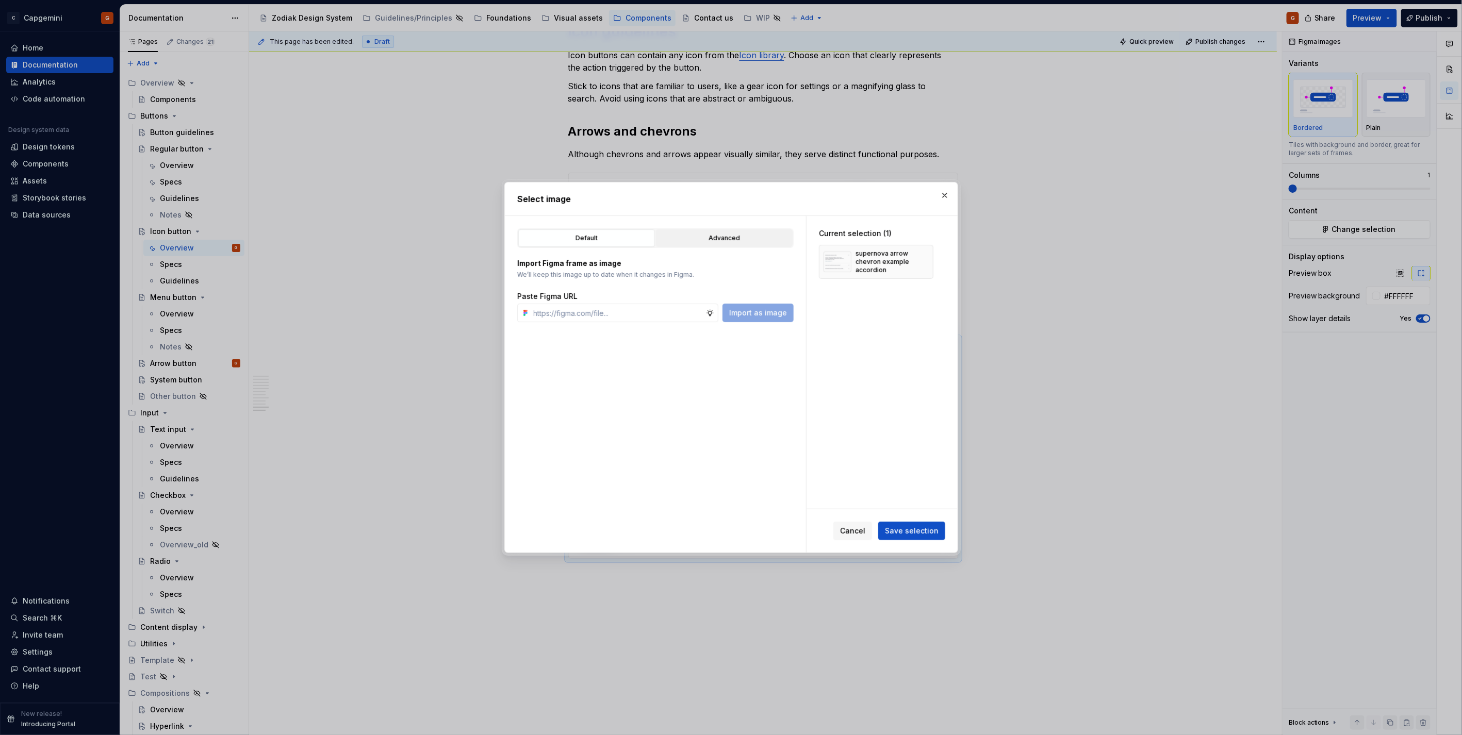
click at [744, 242] on div "Advanced" at bounding box center [724, 238] width 129 height 10
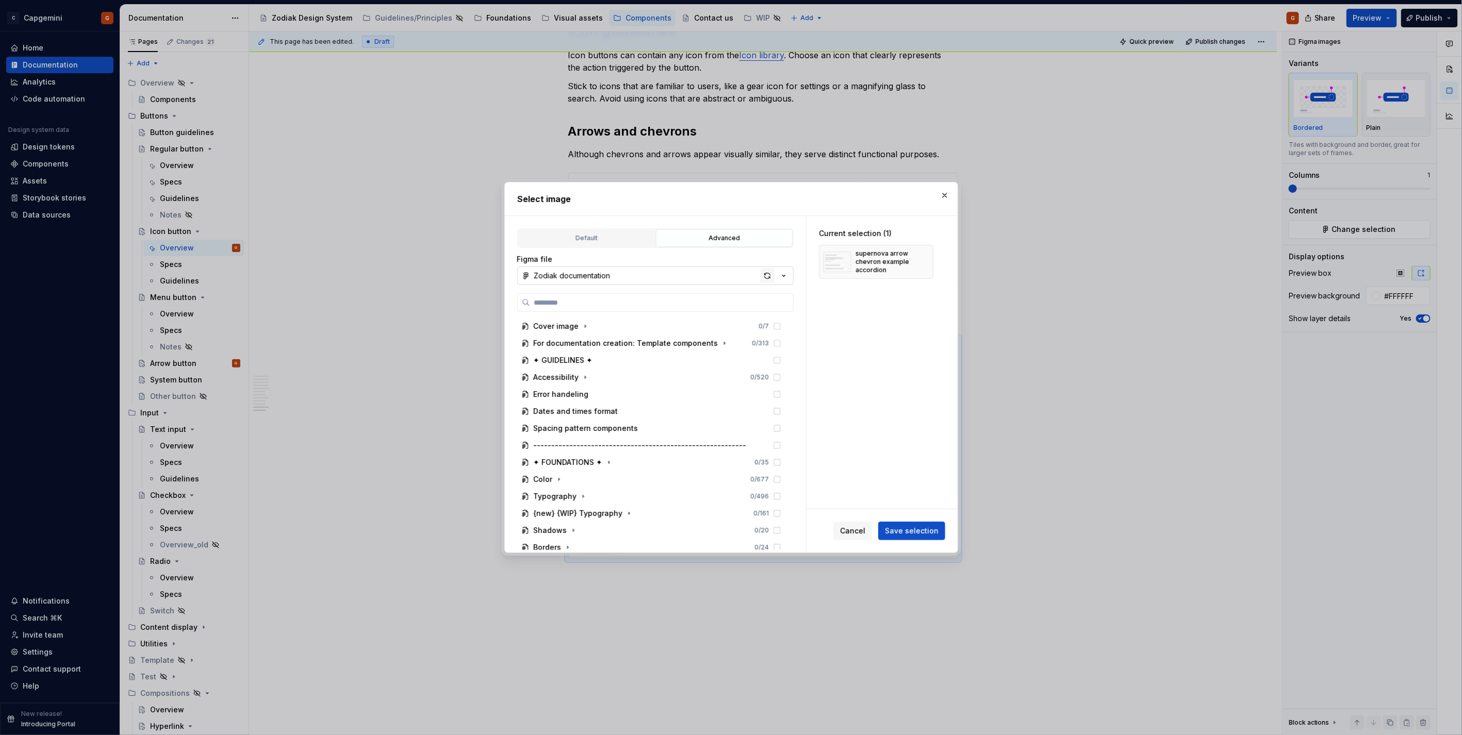
click at [764, 277] on div "button" at bounding box center [767, 276] width 14 height 14
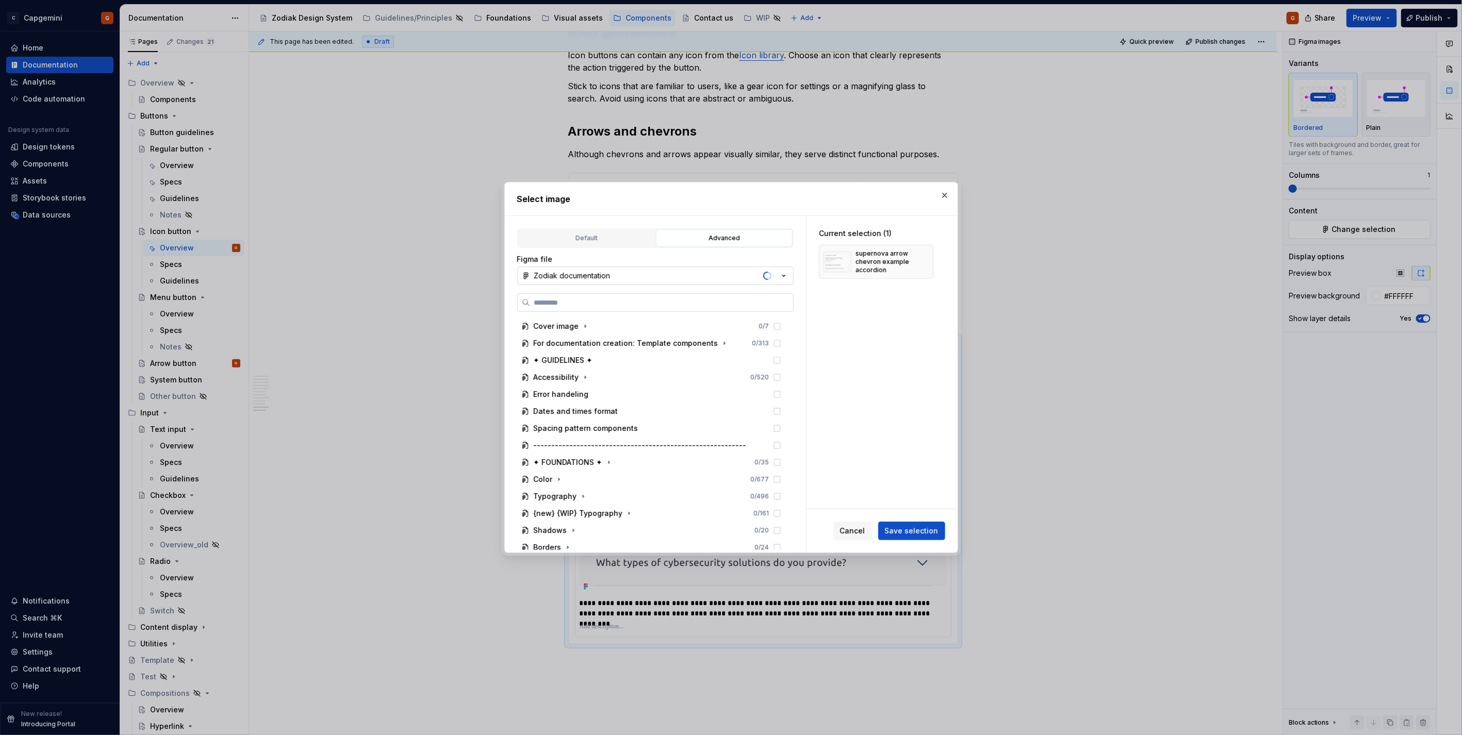
type textarea "*"
type input "******"
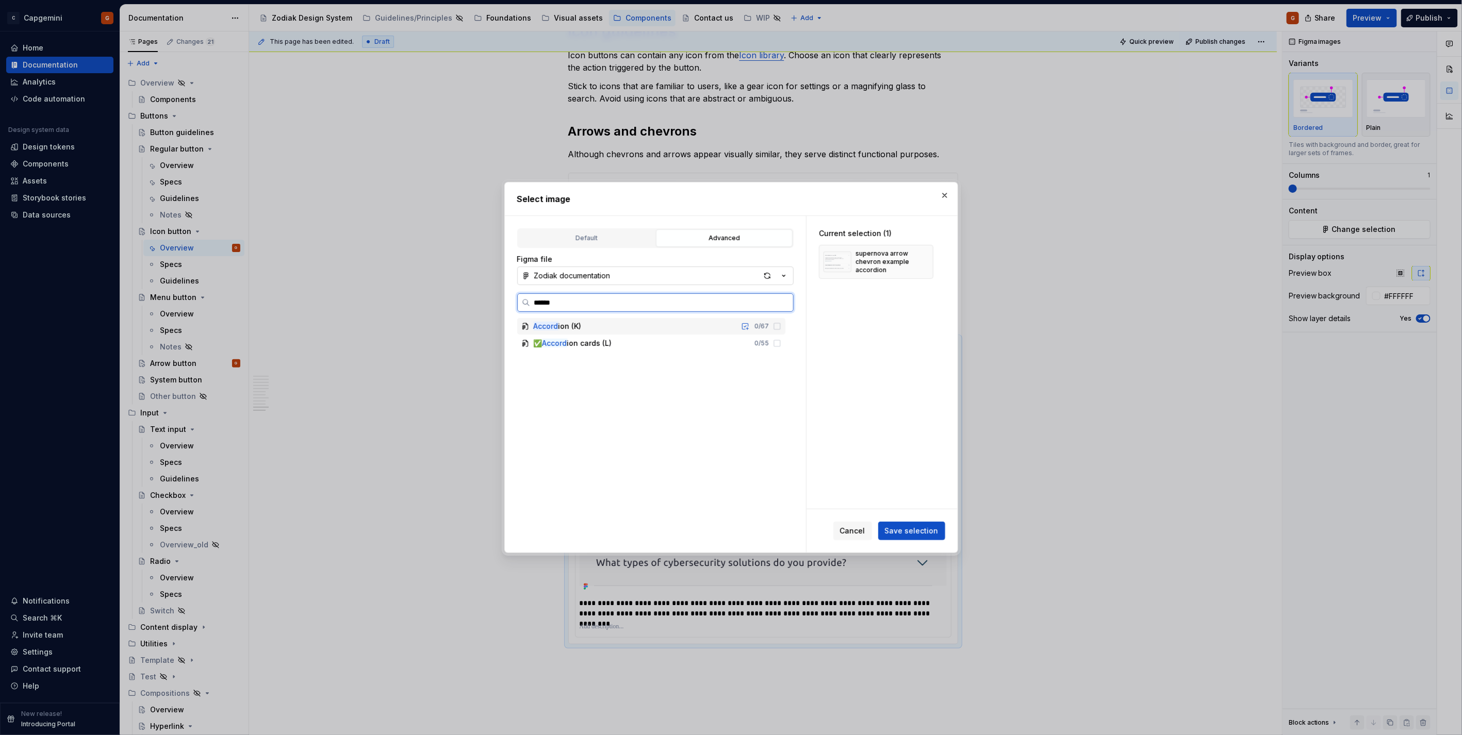
type textarea "*"
click at [786, 305] on input "******" at bounding box center [661, 303] width 263 height 10
click at [783, 306] on input "******" at bounding box center [661, 303] width 263 height 10
click at [783, 303] on input "******" at bounding box center [661, 303] width 263 height 10
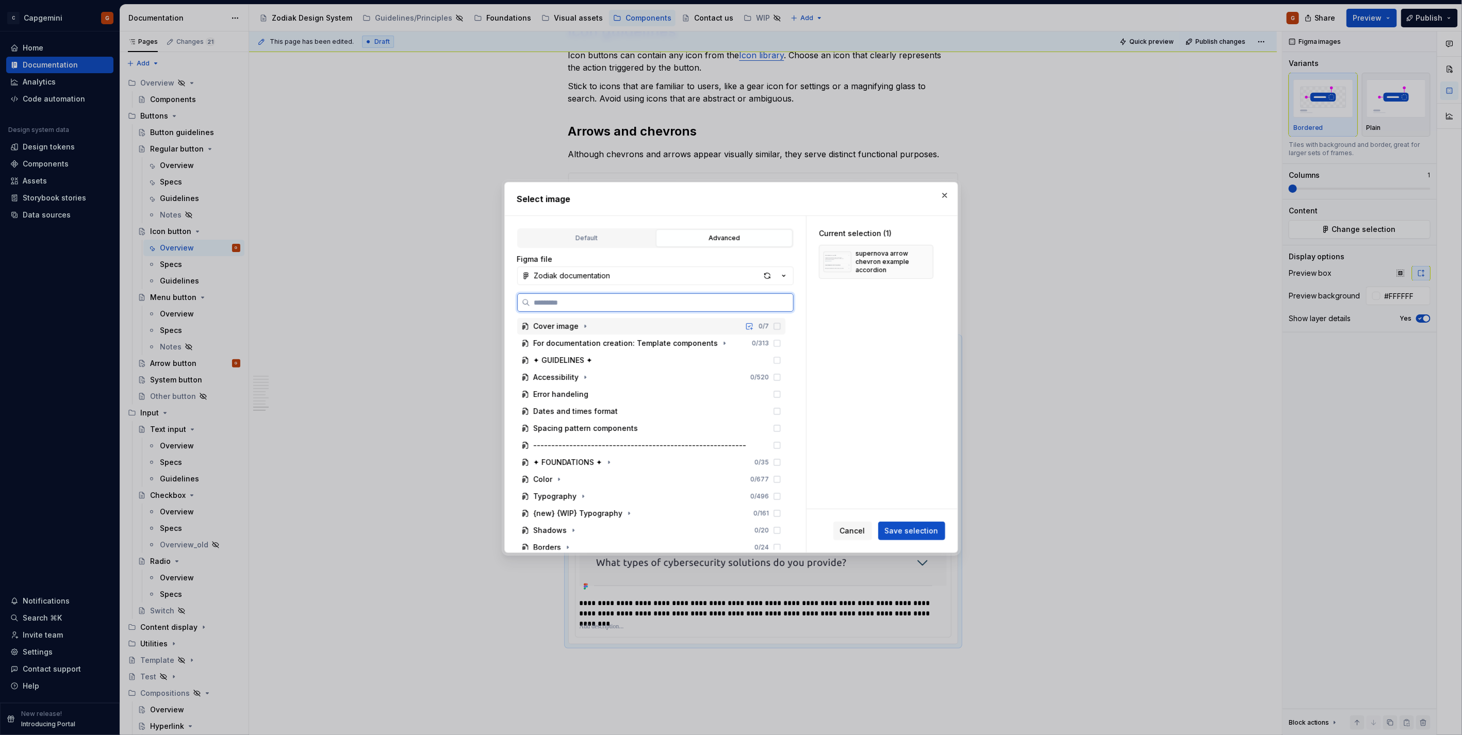
click at [663, 303] on input "search" at bounding box center [661, 303] width 263 height 10
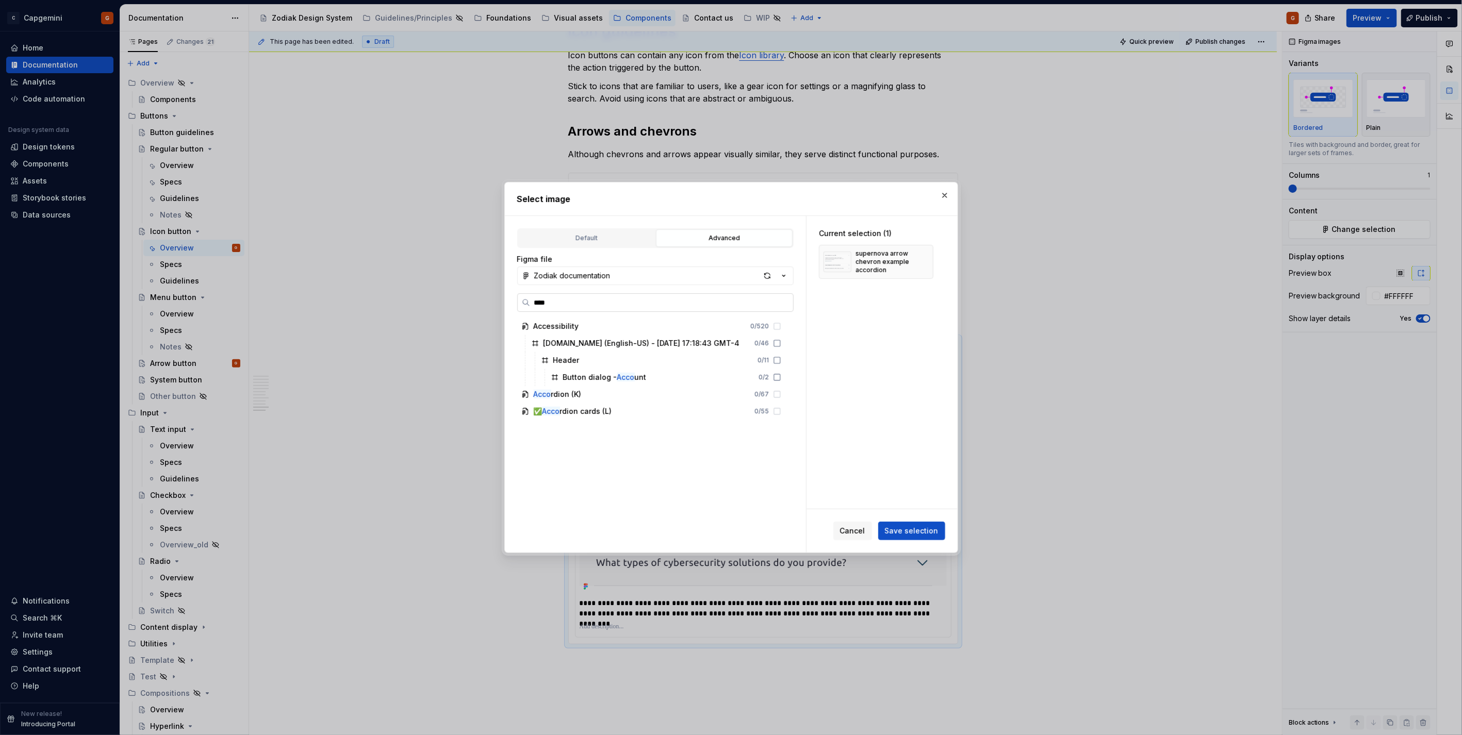
click at [572, 306] on input "****" at bounding box center [661, 303] width 263 height 10
click at [605, 301] on input "****" at bounding box center [661, 303] width 263 height 10
click at [604, 301] on input "****" at bounding box center [661, 303] width 263 height 10
type input "********"
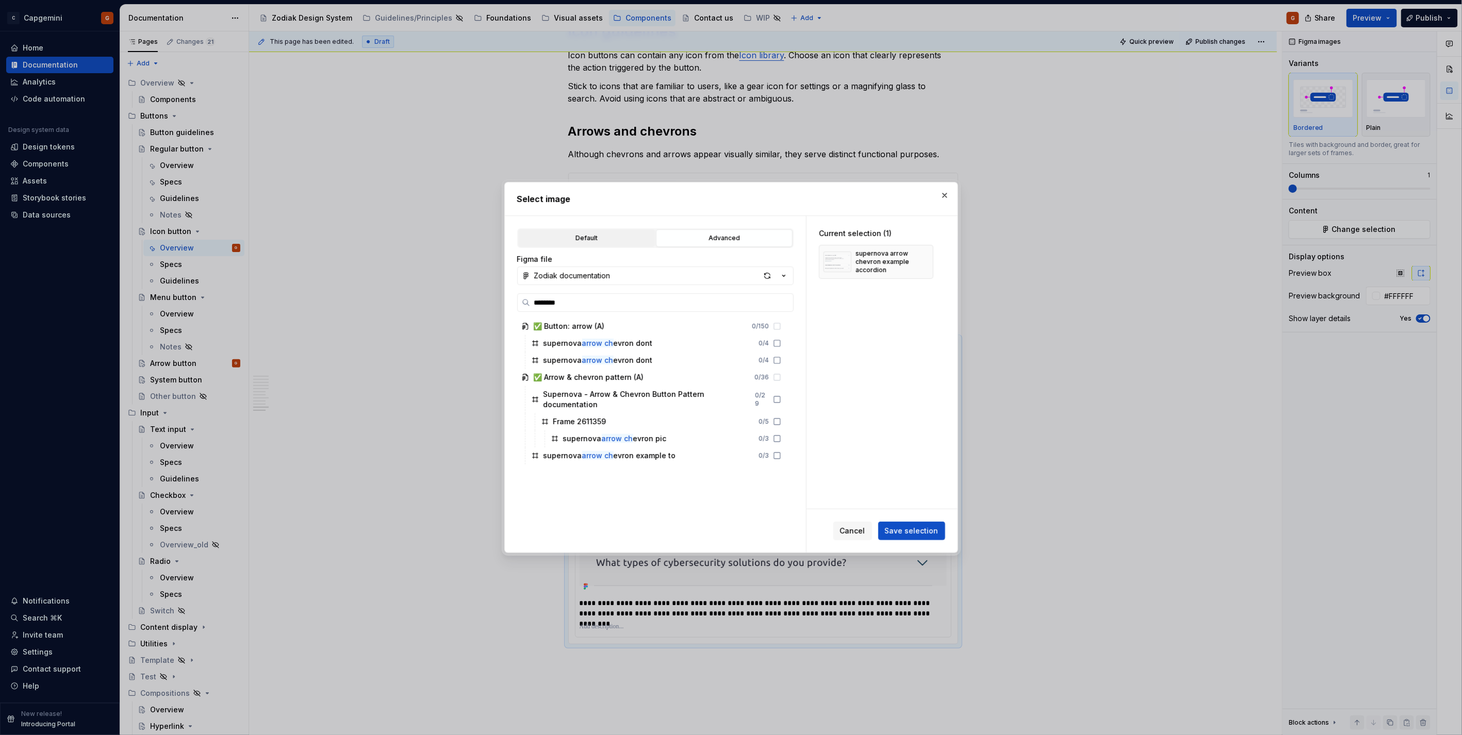
click at [568, 241] on div "Default" at bounding box center [586, 238] width 129 height 10
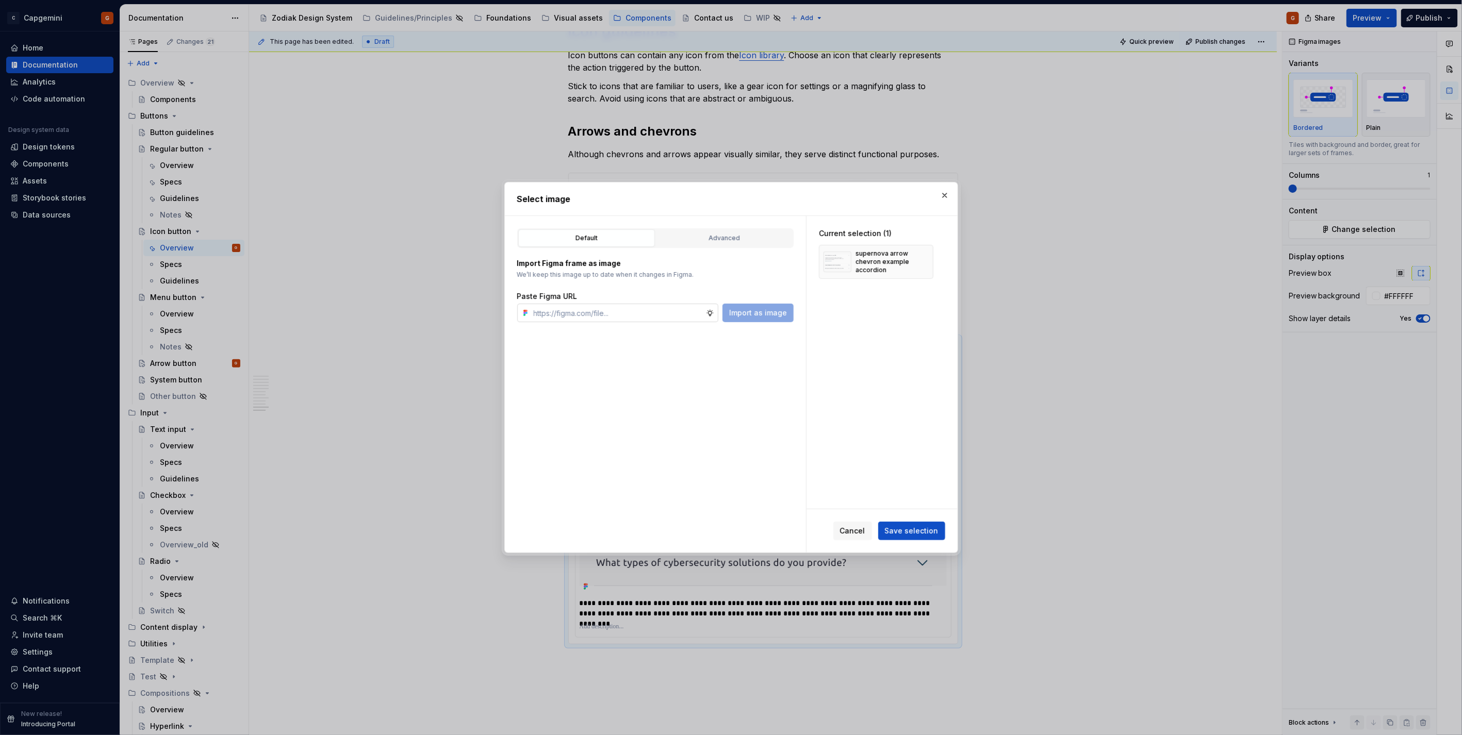
click at [602, 314] on input "text" at bounding box center [618, 313] width 176 height 19
paste input "https://www.figma.com/design/LC6Piq0IKFeOqeCISt4YCA/Zodiak-documentation?node-i…"
type input "https://www.figma.com/design/LC6Piq0IKFeOqeCISt4YCA/Zodiak-documentation?node-i…"
click at [773, 315] on span "Import as image" at bounding box center [758, 313] width 58 height 10
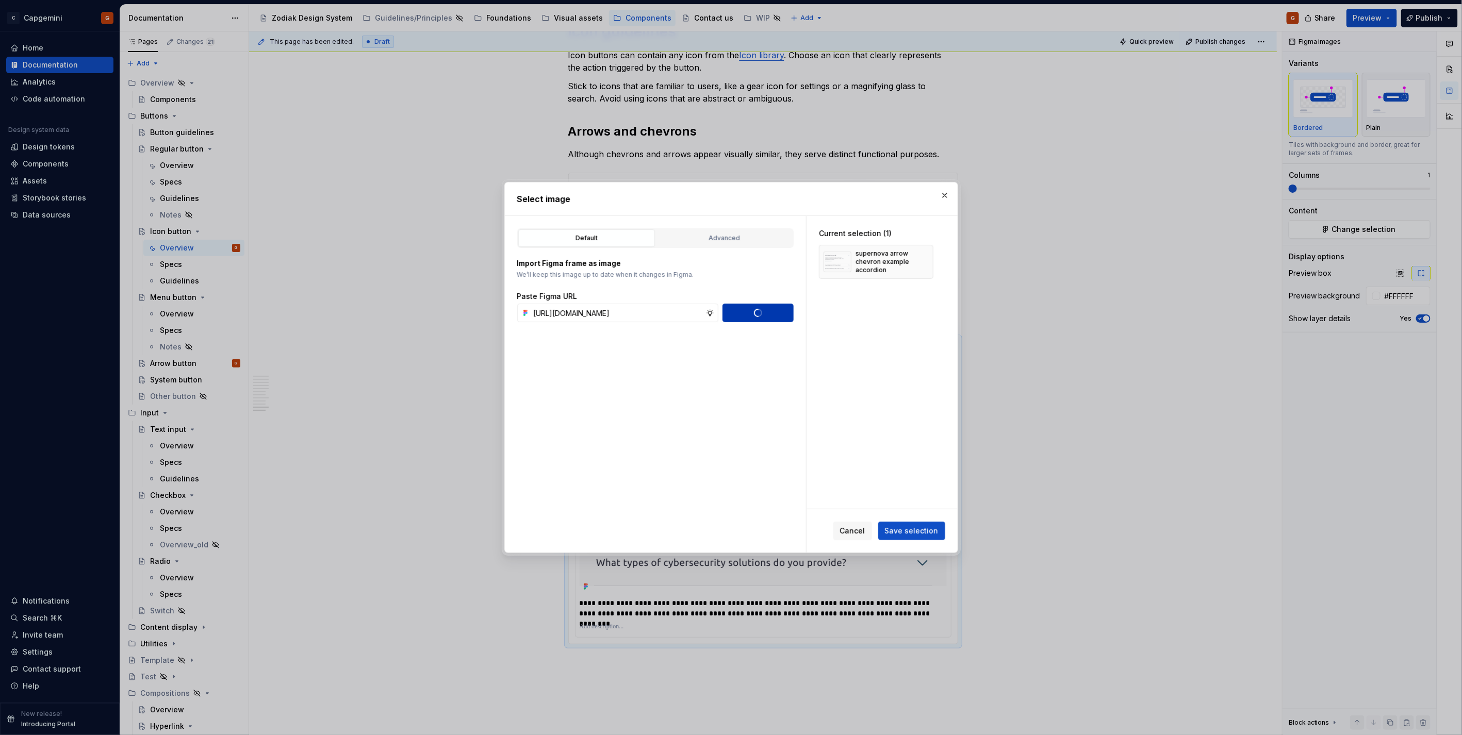
scroll to position [0, 0]
click at [922, 259] on button "button" at bounding box center [921, 262] width 14 height 14
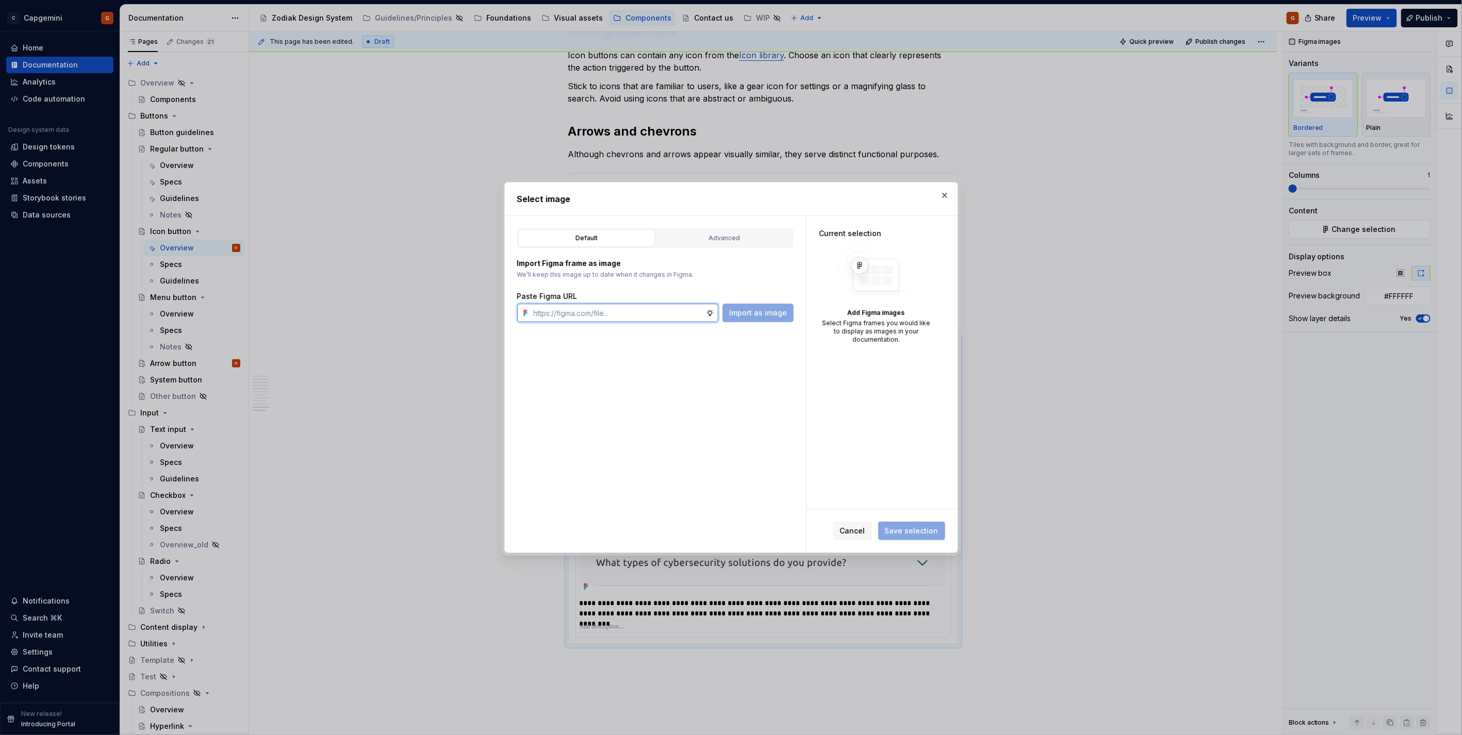
click at [622, 315] on input "text" at bounding box center [618, 313] width 176 height 19
paste input "https://www.figma.com/design/LC6Piq0IKFeOqeCISt4YCA/Zodiak-documentation?node-i…"
type input "https://www.figma.com/design/LC6Piq0IKFeOqeCISt4YCA/Zodiak-documentation?node-i…"
click at [744, 313] on span "Import as image" at bounding box center [758, 313] width 58 height 10
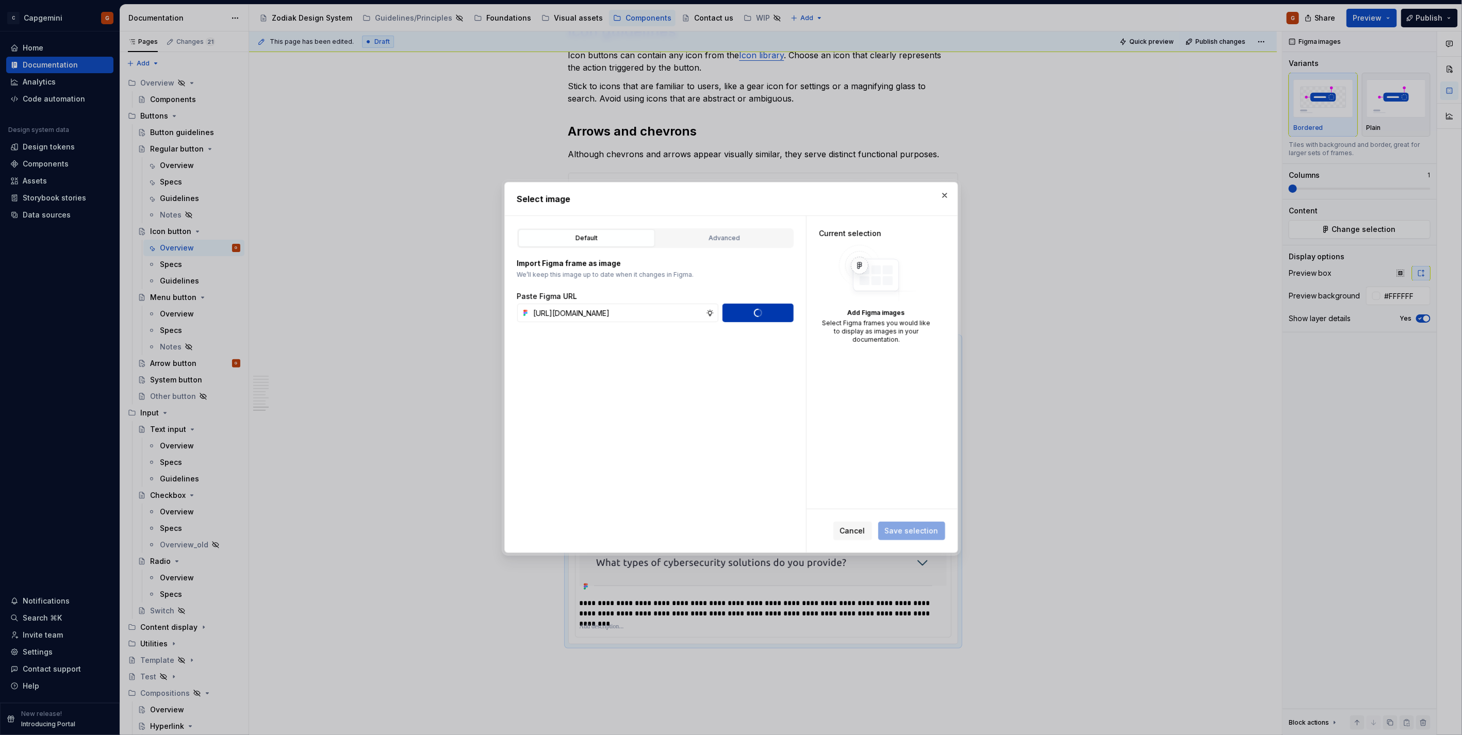
scroll to position [0, 0]
click at [911, 519] on div "Cancel Save selection" at bounding box center [882, 531] width 151 height 43
click at [911, 523] on button "Save selection" at bounding box center [911, 531] width 67 height 19
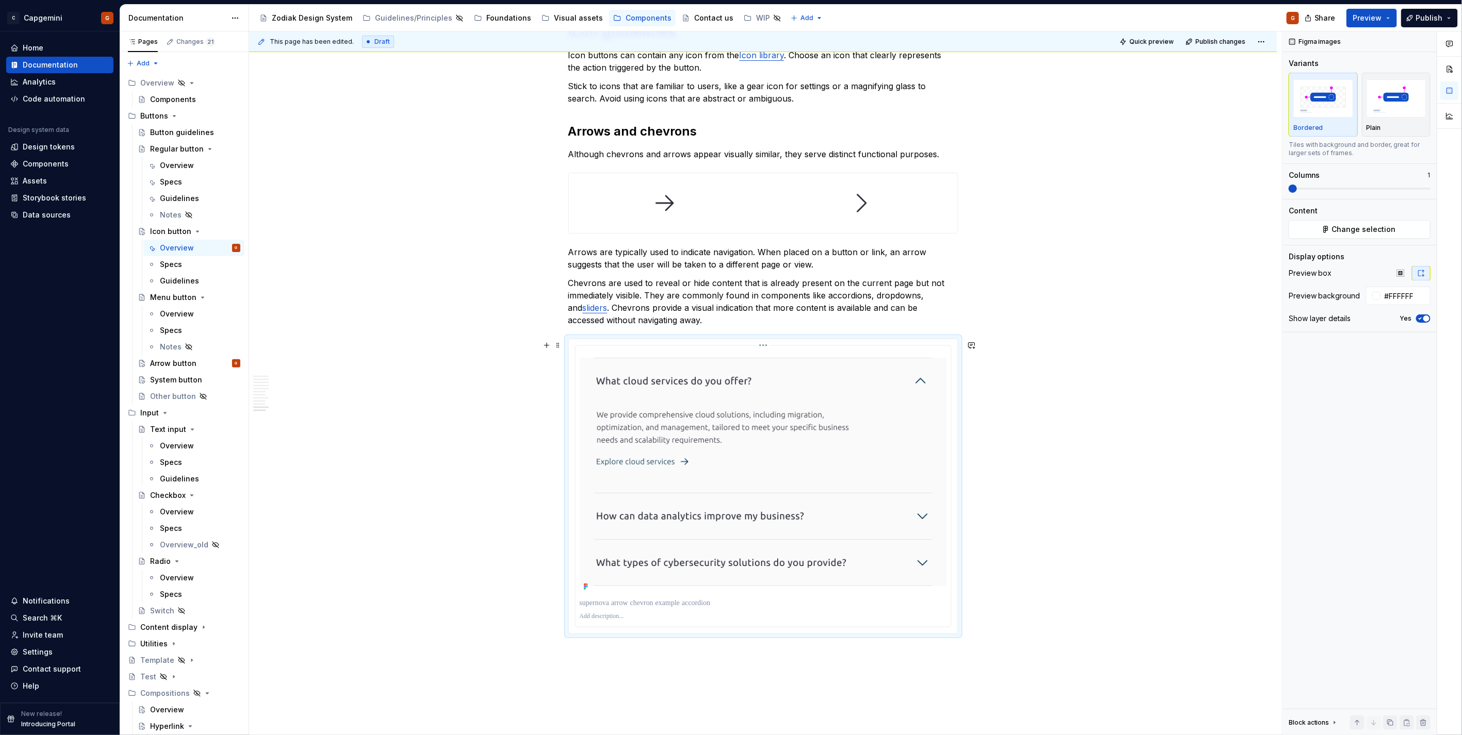
click at [632, 607] on p at bounding box center [763, 603] width 367 height 10
click at [766, 326] on p "Chevrons are used to reveal or hide content that is already present on the curr…" at bounding box center [763, 302] width 390 height 50
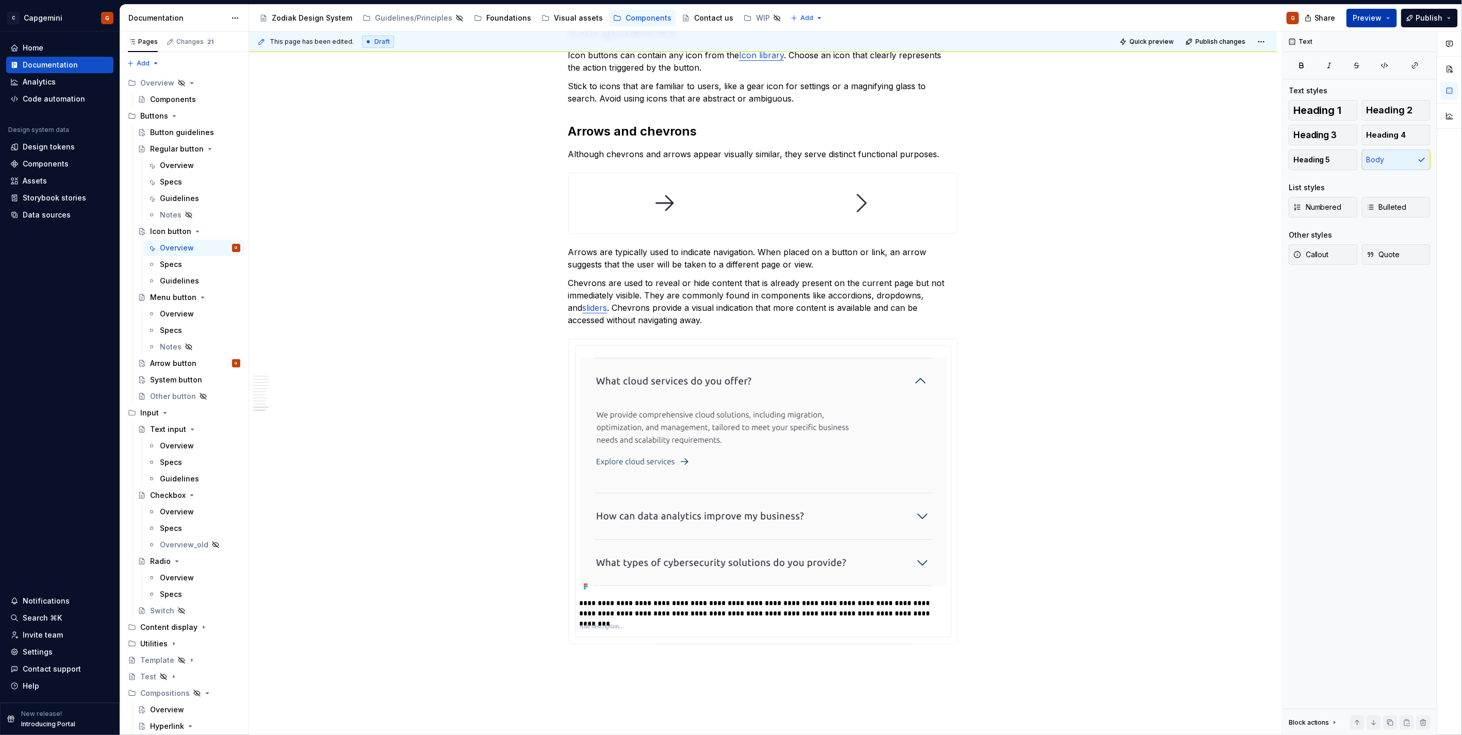
click at [1378, 22] on span "Preview" at bounding box center [1367, 18] width 29 height 10
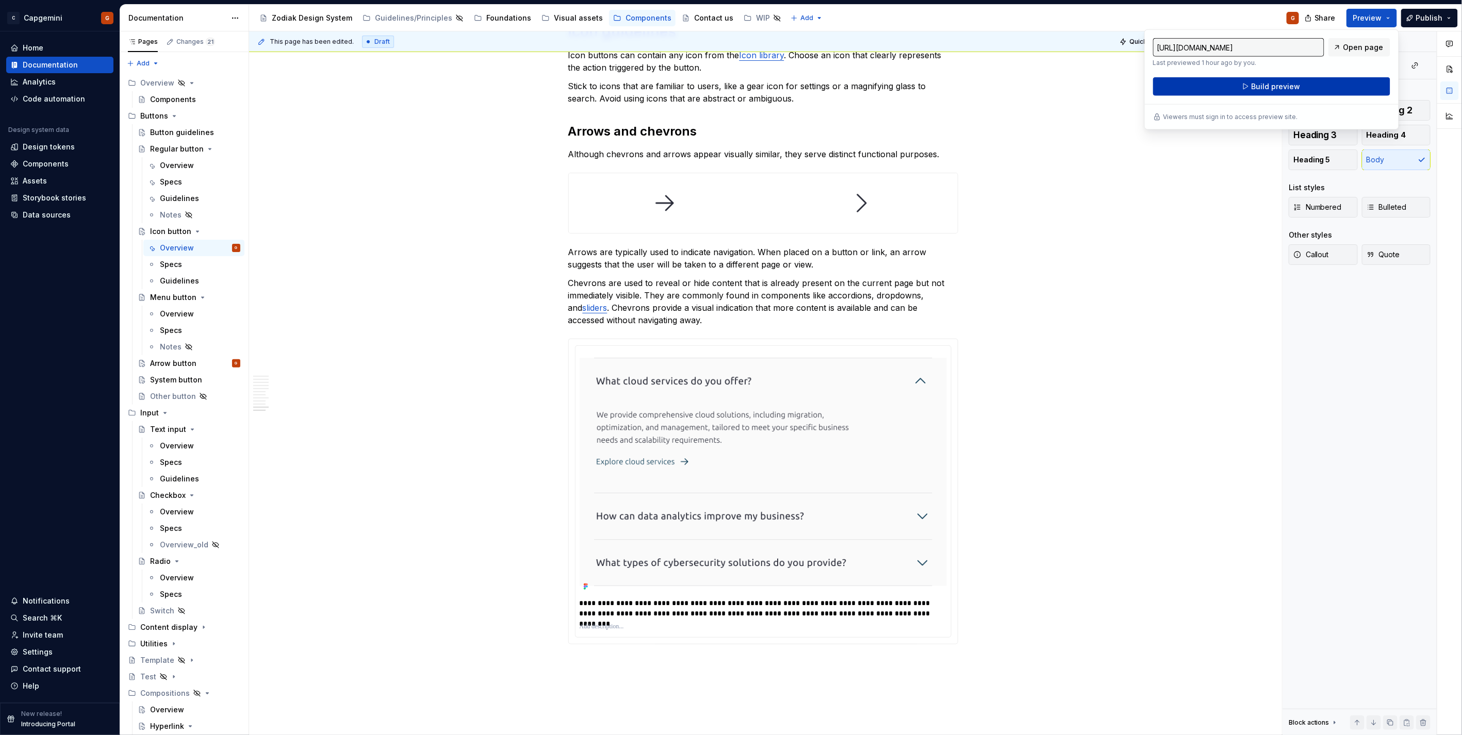
drag, startPoint x: 1376, startPoint y: 22, endPoint x: 1300, endPoint y: 84, distance: 97.9
click at [1300, 84] on button "Build preview" at bounding box center [1271, 86] width 237 height 19
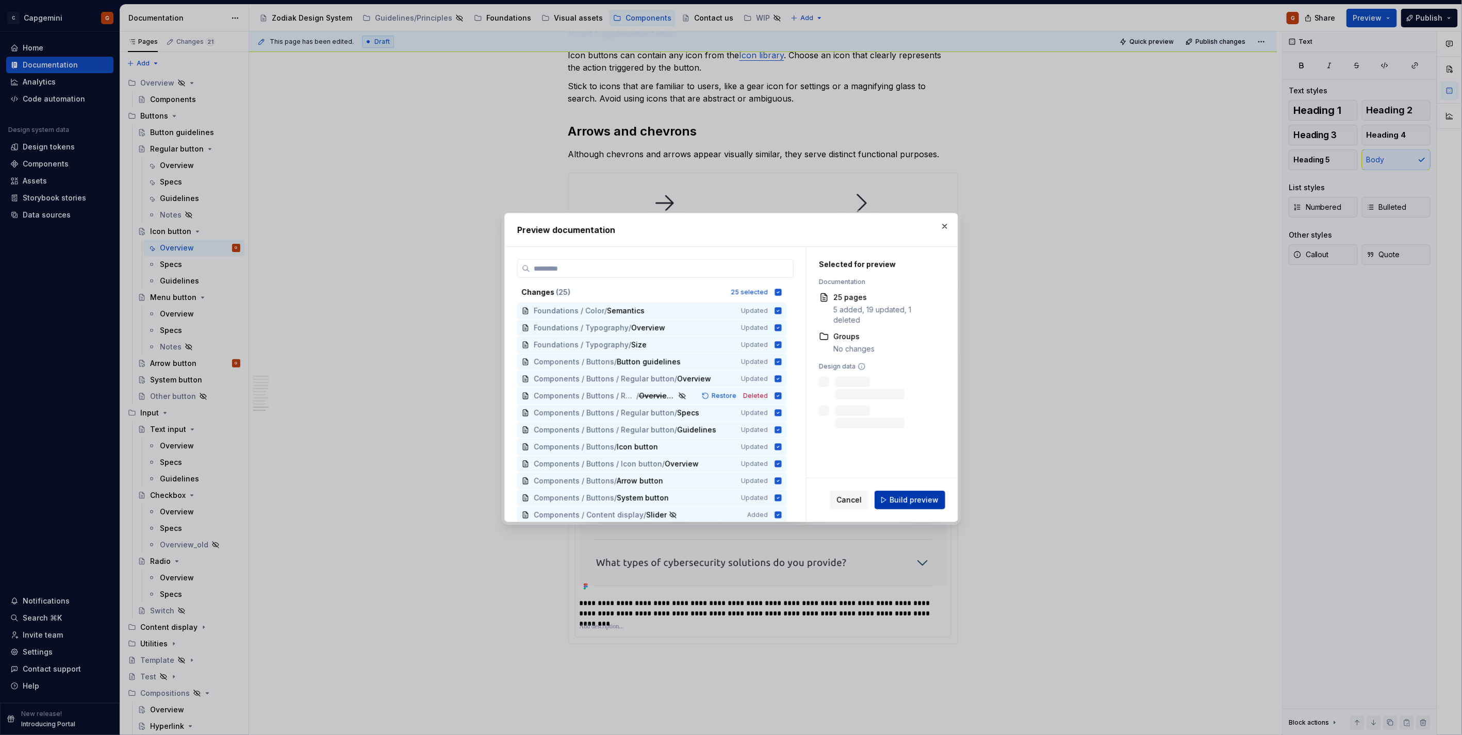
click at [911, 501] on span "Build preview" at bounding box center [914, 500] width 49 height 10
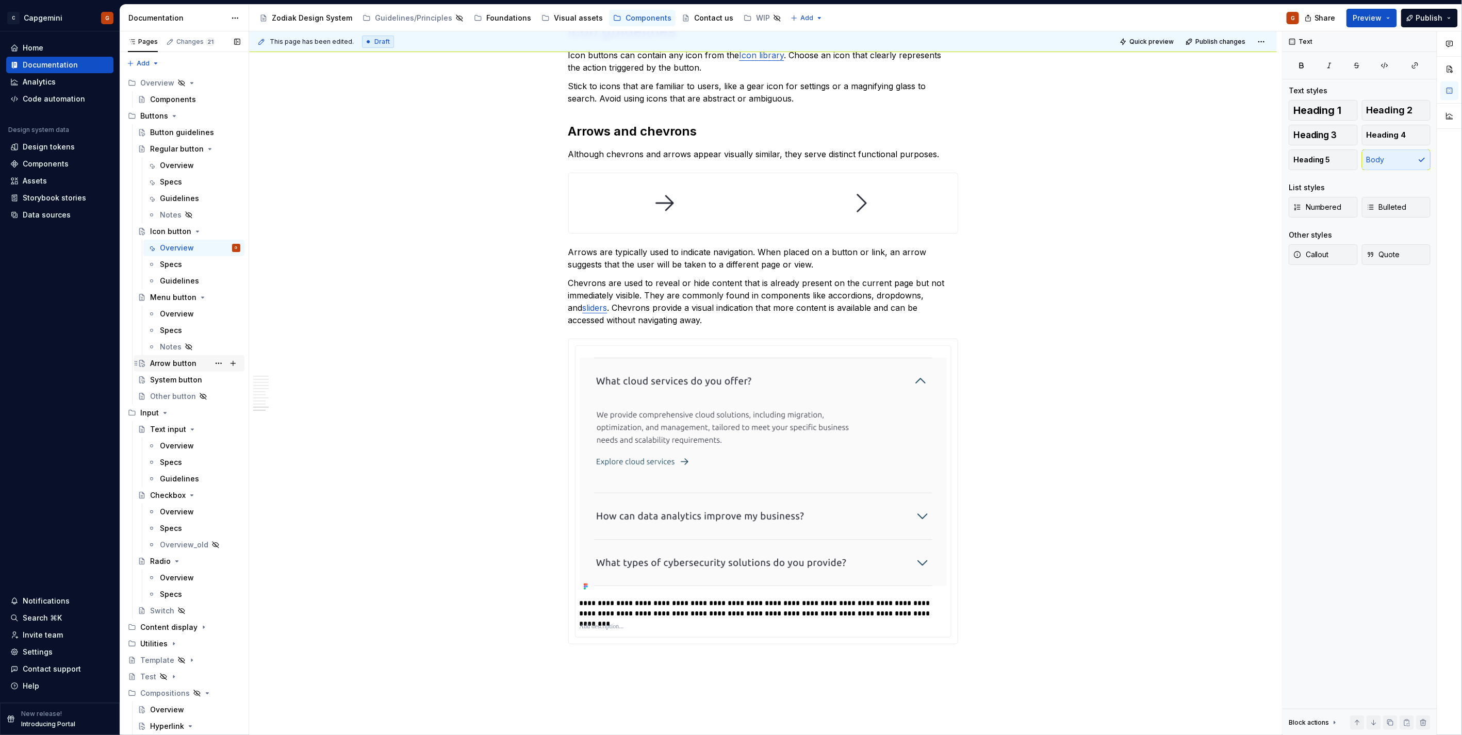
click at [192, 367] on div "Arrow button" at bounding box center [173, 363] width 46 height 10
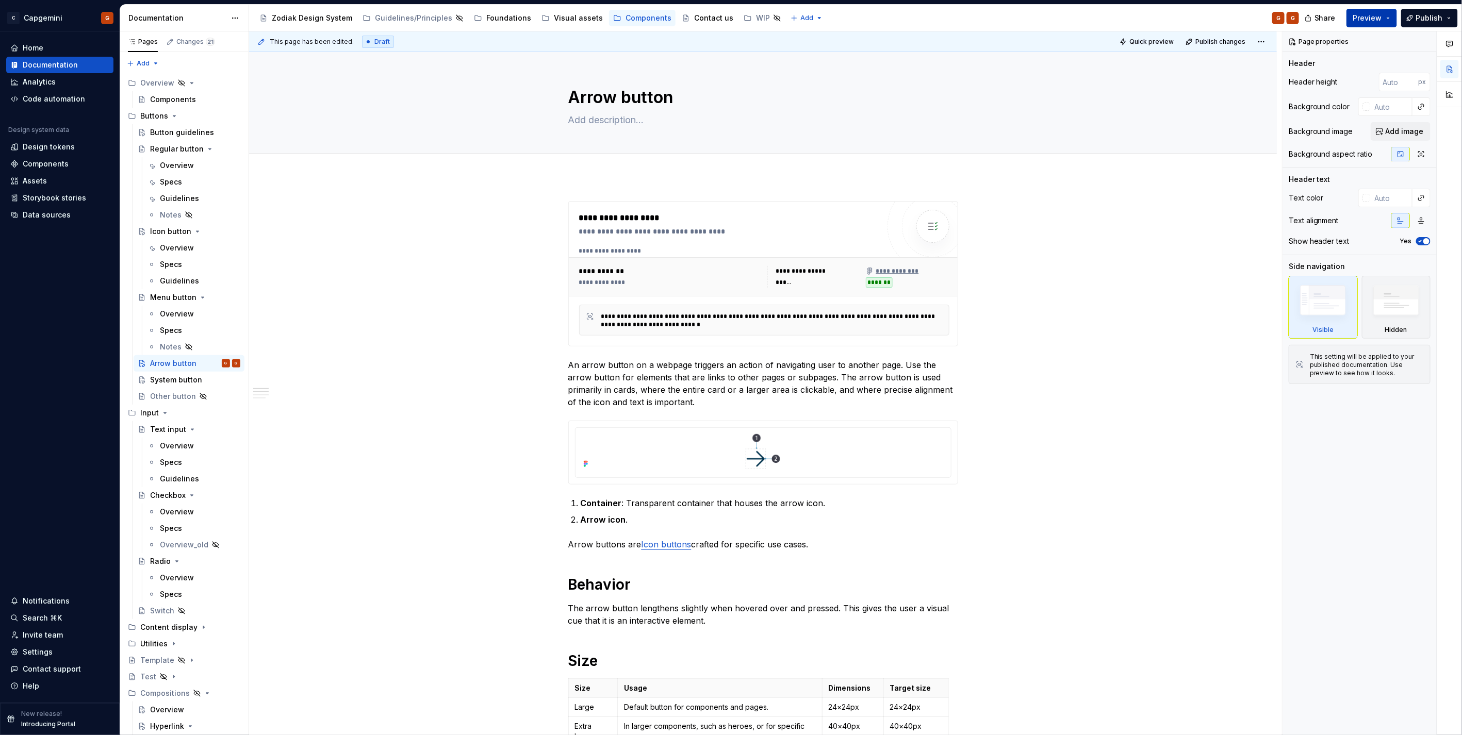
click at [1386, 15] on button "Preview" at bounding box center [1372, 18] width 51 height 19
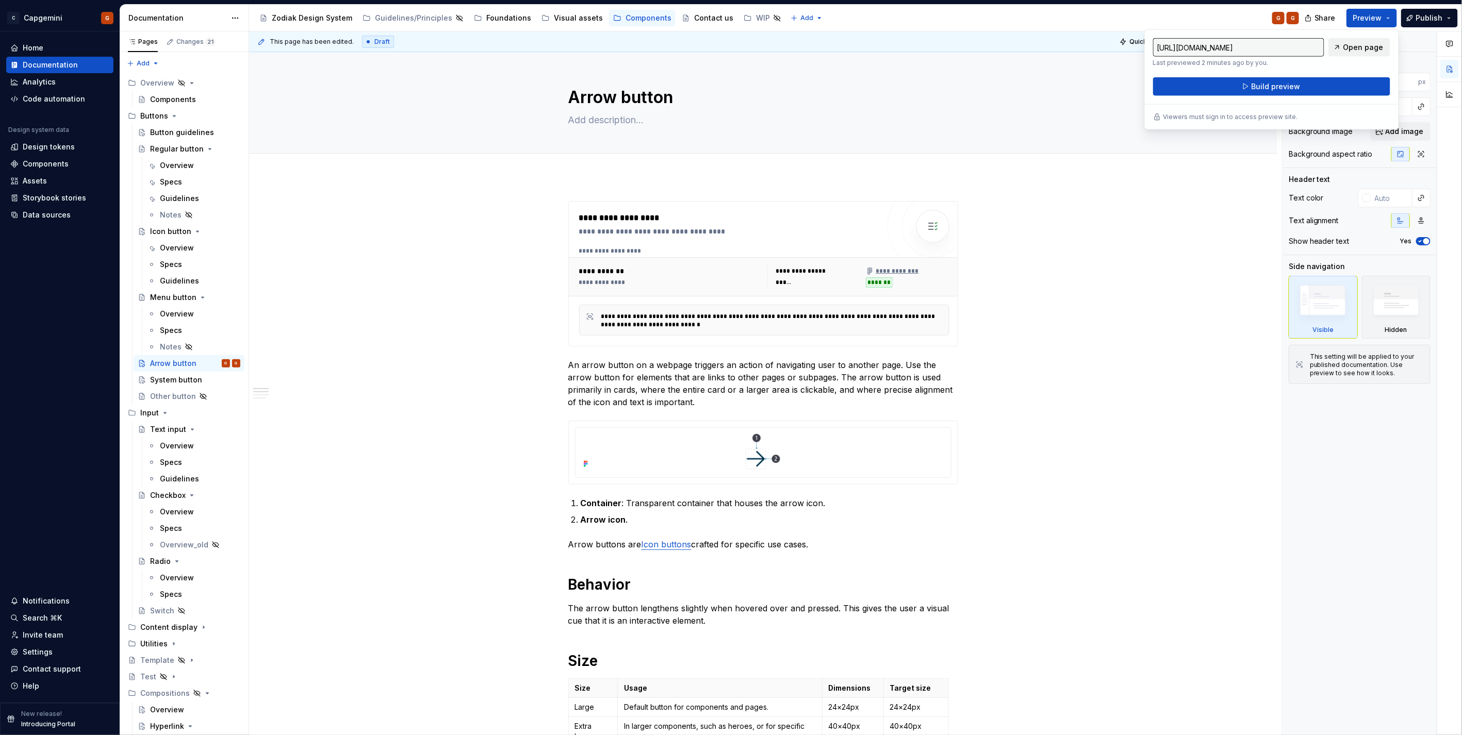
drag, startPoint x: 1386, startPoint y: 15, endPoint x: 1334, endPoint y: 50, distance: 62.9
click at [1334, 50] on link "Open page" at bounding box center [1360, 47] width 62 height 19
type textarea "*"
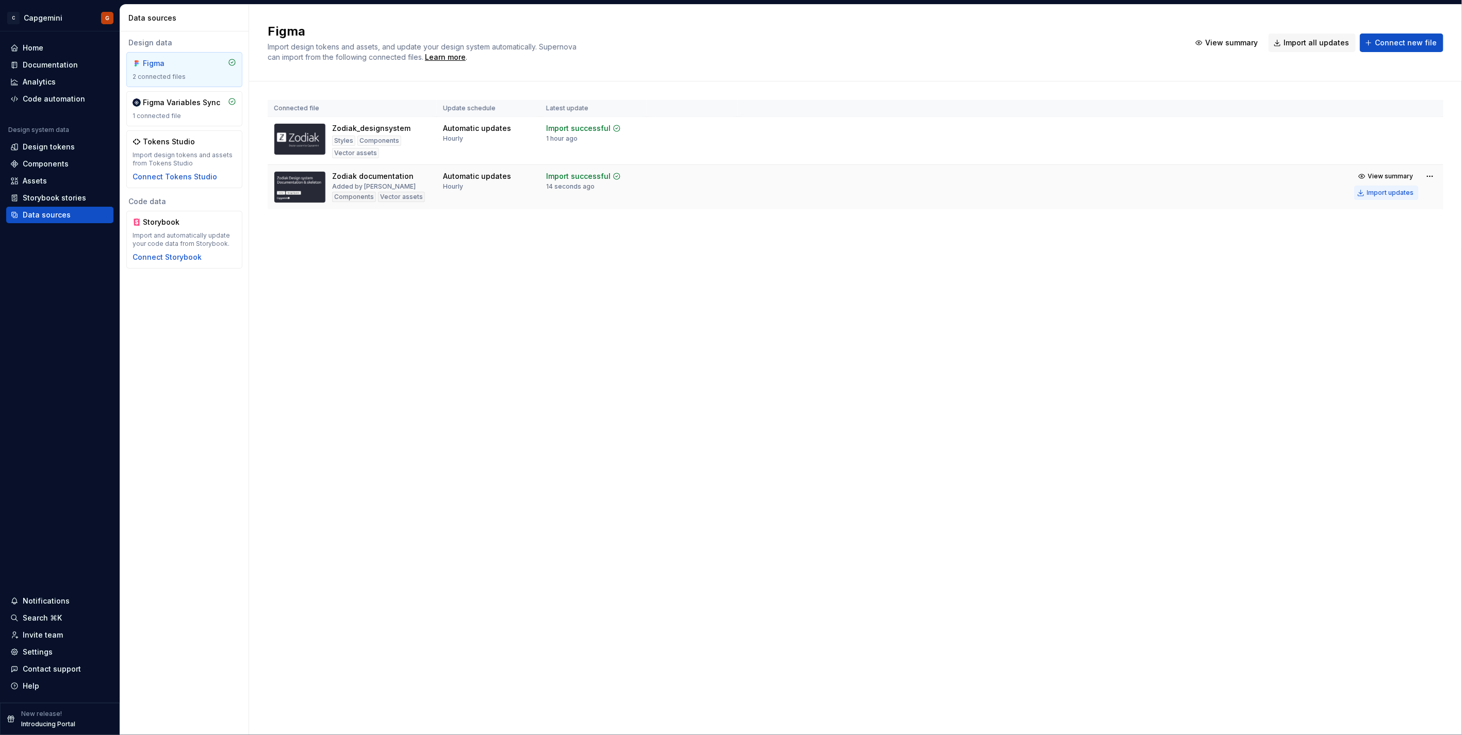
click at [1376, 194] on div "Import updates" at bounding box center [1390, 193] width 47 height 8
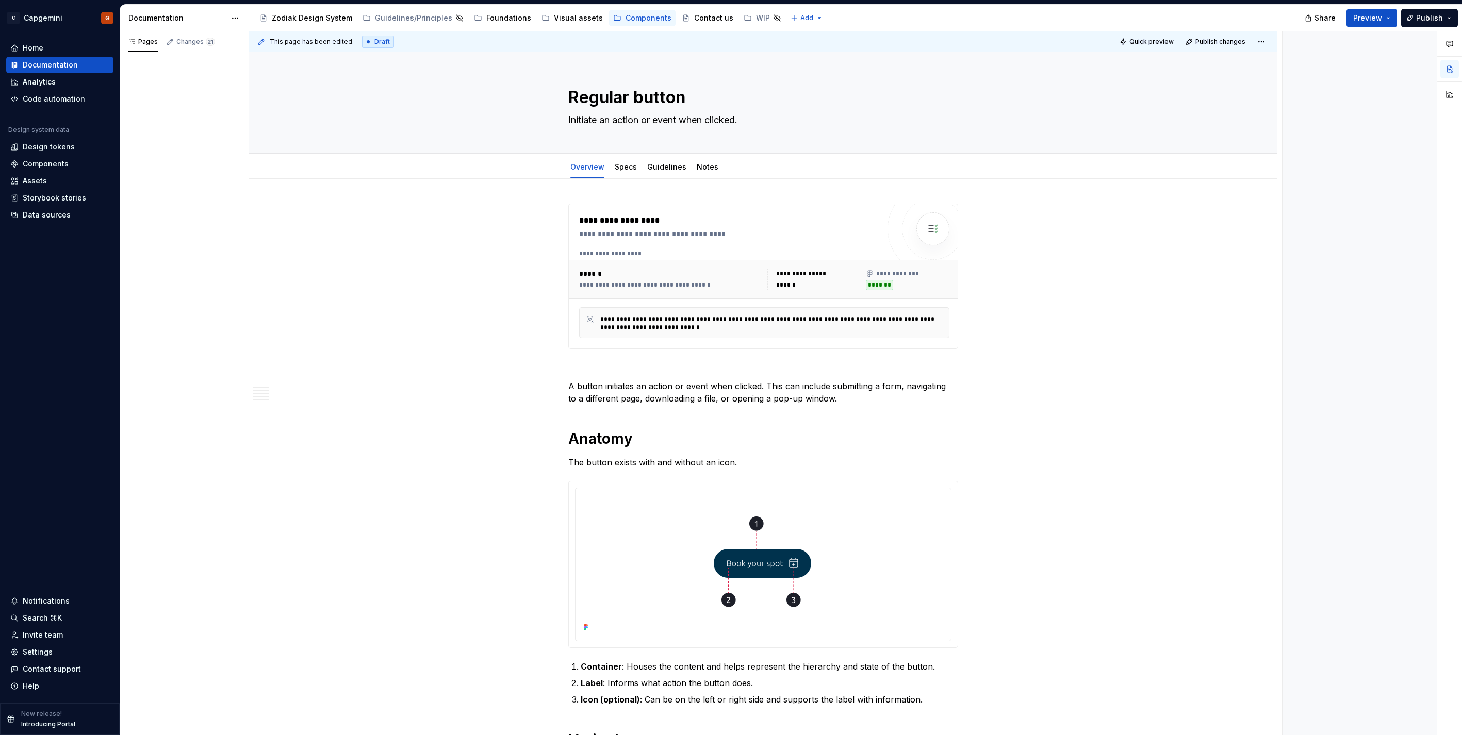
type textarea "*"
